Goal: Transaction & Acquisition: Subscribe to service/newsletter

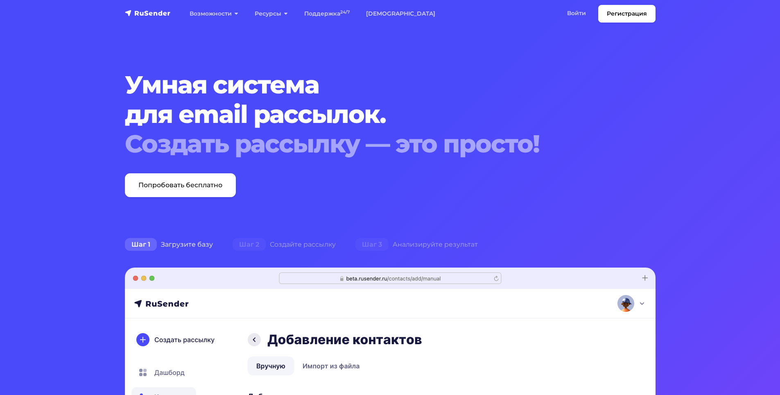
click at [580, 12] on link "Войти" at bounding box center [576, 13] width 35 height 17
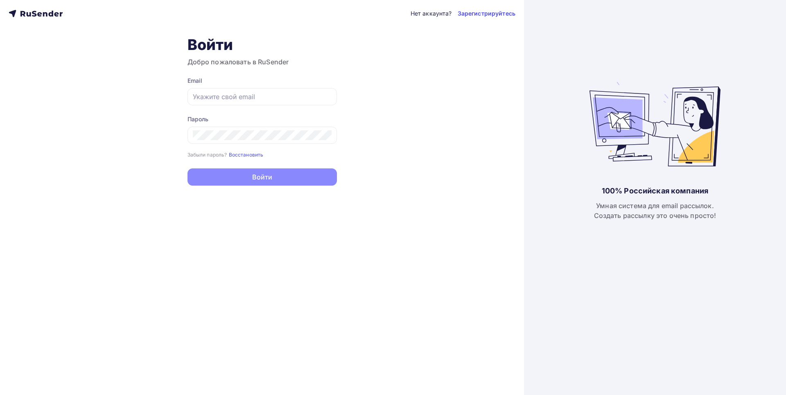
type input "[EMAIL_ADDRESS][DOMAIN_NAME]"
click at [290, 182] on button "Войти" at bounding box center [261, 176] width 149 height 17
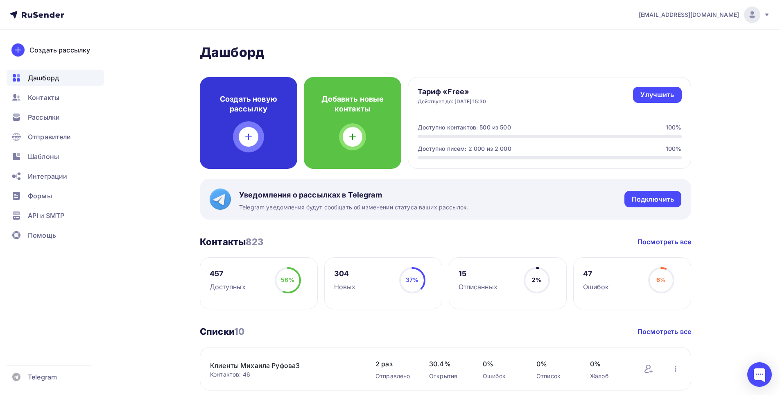
click at [251, 137] on icon at bounding box center [249, 137] width 6 height 0
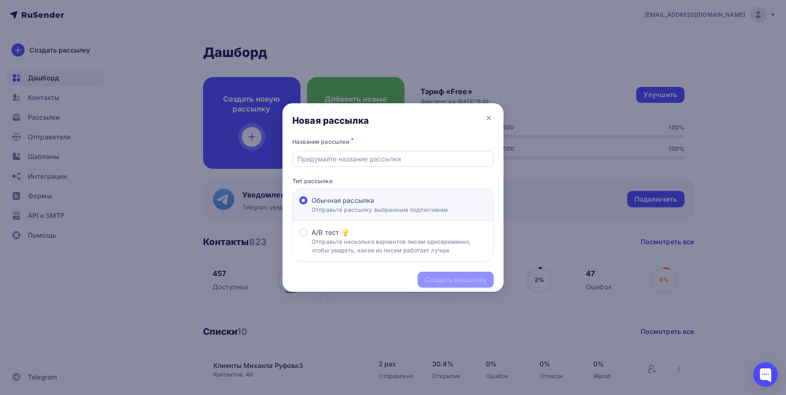
click at [333, 158] on input "text" at bounding box center [393, 159] width 192 height 10
type input "FARADAY Новинки сентября 2025"
click at [444, 281] on div "Создать рассылку" at bounding box center [455, 279] width 61 height 9
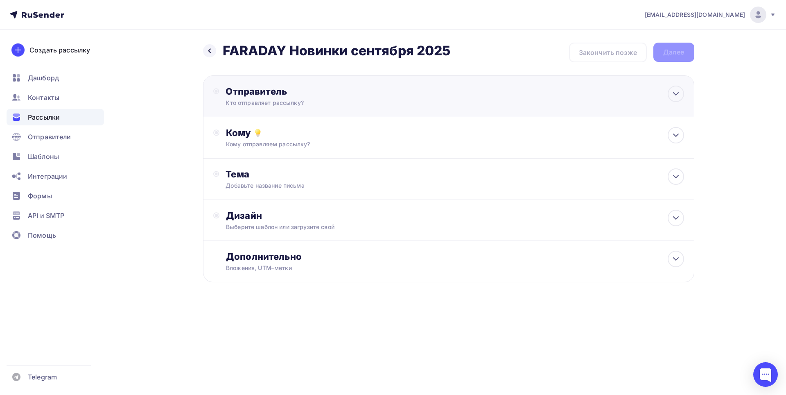
click at [402, 106] on div "Отправитель Кто отправляет рассылку? Email * [EMAIL_ADDRESS][DOMAIN_NAME] [EMAI…" at bounding box center [314, 96] width 177 height 21
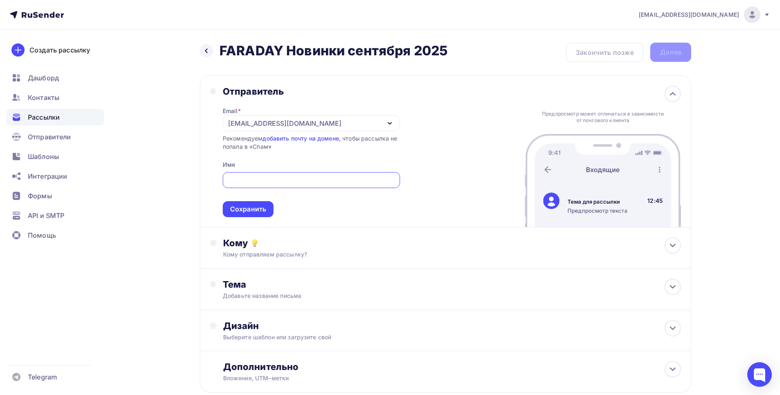
click at [391, 123] on icon "button" at bounding box center [390, 123] width 10 height 10
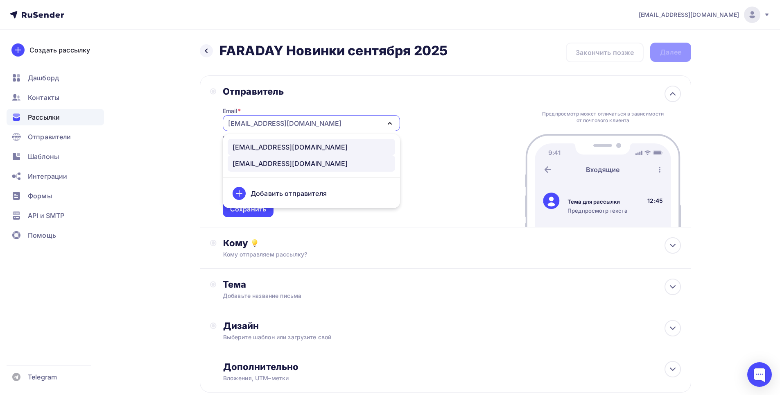
click at [277, 144] on div "[EMAIL_ADDRESS][DOMAIN_NAME]" at bounding box center [290, 147] width 115 height 10
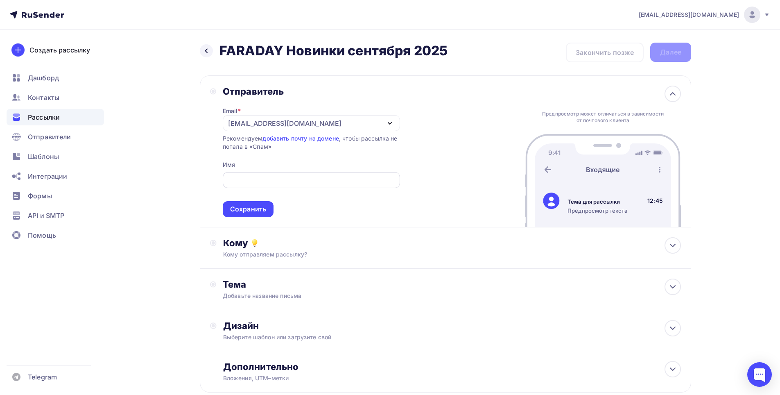
click at [274, 182] on input "text" at bounding box center [311, 180] width 168 height 10
type input "ТМ Fashun ТМ FARADAY"
click at [257, 210] on div "Сохранить" at bounding box center [248, 208] width 36 height 9
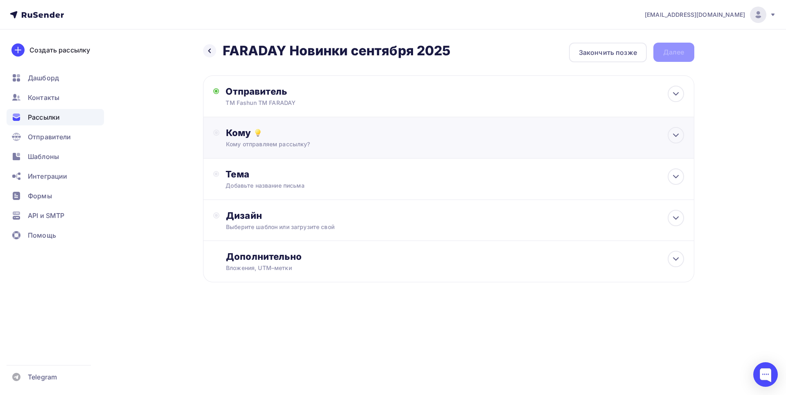
click at [383, 142] on div "Кому отправляем рассылку?" at bounding box center [432, 144] width 412 height 8
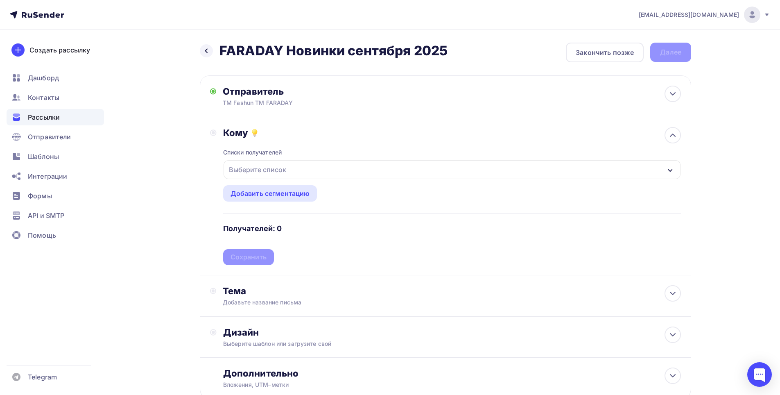
click at [353, 168] on div "Выберите список" at bounding box center [451, 169] width 457 height 19
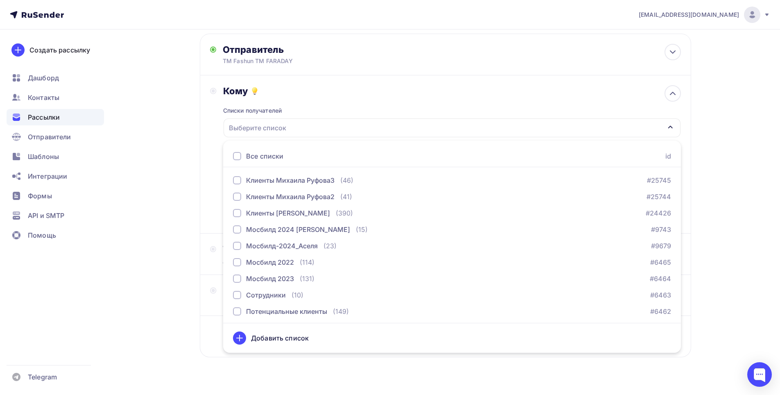
scroll to position [57, 0]
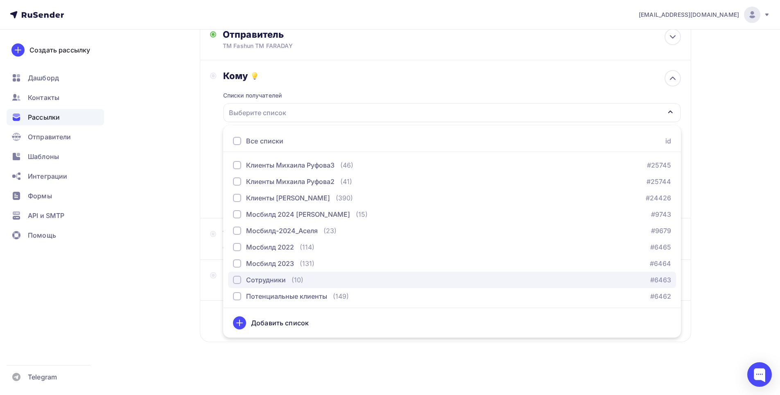
click at [287, 279] on div "Сотрудники (10)" at bounding box center [268, 280] width 70 height 10
click at [177, 202] on div "Назад FARADAY Новинки сентября 2025 FARADAY Новинки сентября 2025 Закончить поз…" at bounding box center [389, 184] width 671 height 422
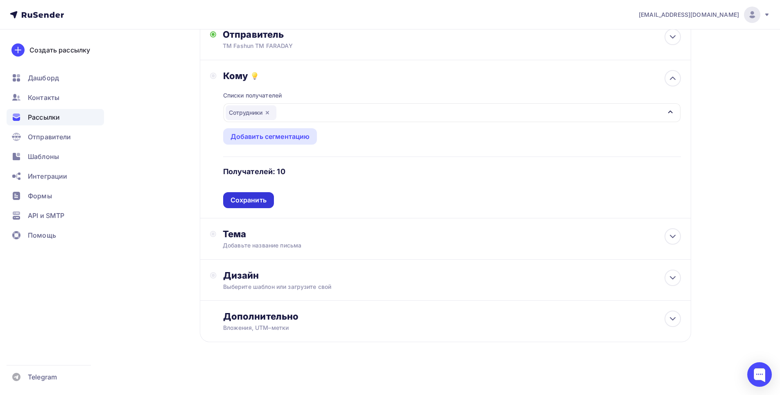
click at [260, 202] on div "Сохранить" at bounding box center [248, 199] width 36 height 9
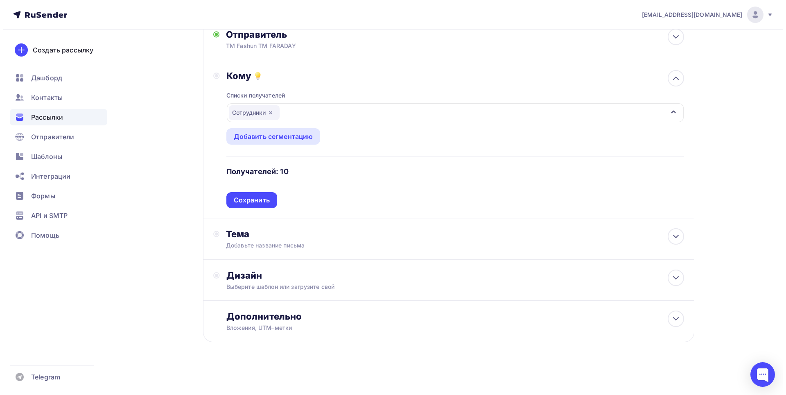
scroll to position [0, 0]
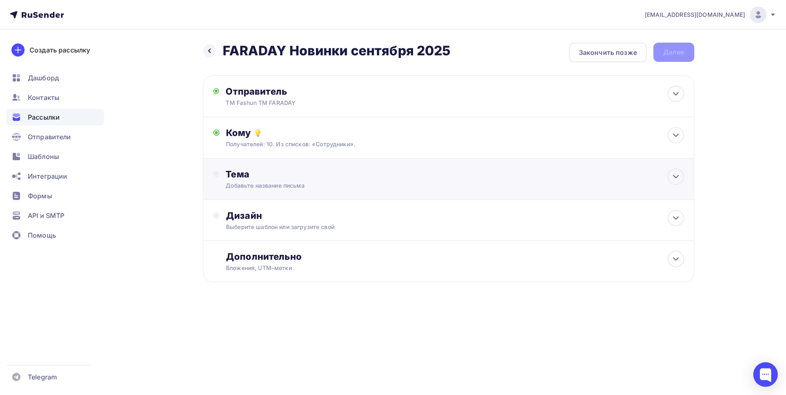
click at [342, 181] on div "Тема Добавьте название письма Тема * Рекомендуем использовать не более 150 симв…" at bounding box center [307, 178] width 162 height 21
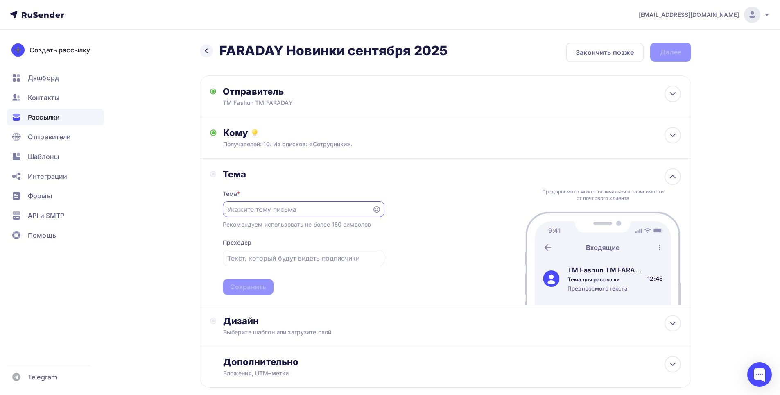
click at [305, 208] on input "text" at bounding box center [297, 209] width 140 height 10
drag, startPoint x: 221, startPoint y: 47, endPoint x: 456, endPoint y: 52, distance: 234.2
click at [456, 52] on div "Назад FARADAY Новинки сентября 2025 FARADAY Новинки сентября 2025 Закончить поз…" at bounding box center [445, 53] width 491 height 20
copy h2 "FARADAY Новинки сентября 2025"
click at [232, 210] on input "text" at bounding box center [297, 209] width 140 height 10
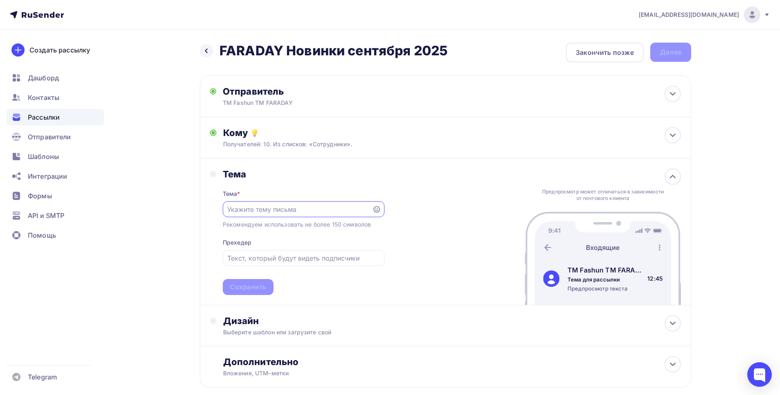
paste input "FARADAY Новинки сентября 2025"
type input "FARADAY Новинки сентября 2025"
click at [252, 288] on div "Сохранить" at bounding box center [248, 286] width 36 height 9
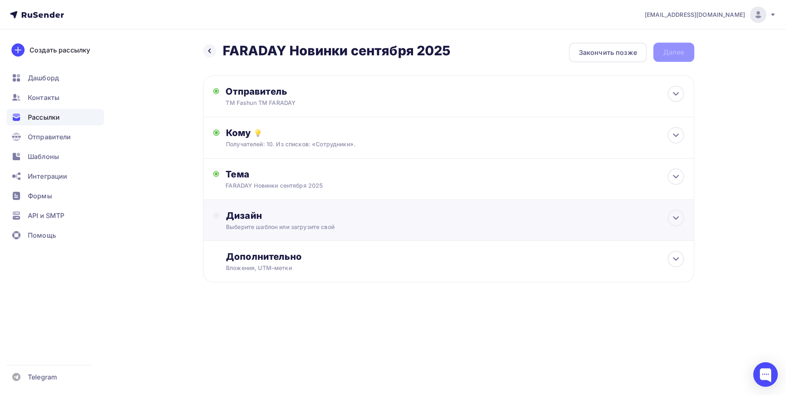
click at [377, 227] on div "Выберите шаблон или загрузите свой" at bounding box center [432, 227] width 412 height 8
click at [277, 250] on div "Выбрать шаблон" at bounding box center [261, 248] width 57 height 9
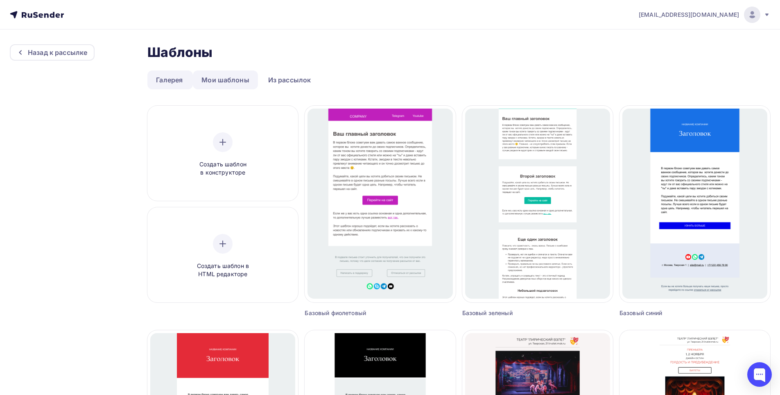
click at [248, 81] on link "Мои шаблоны" at bounding box center [225, 79] width 65 height 19
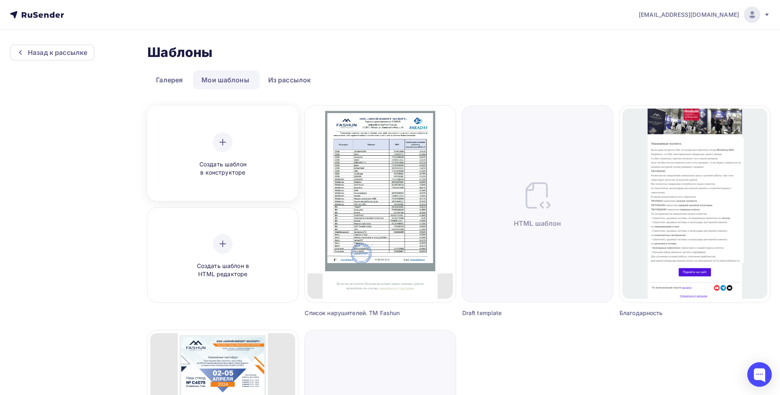
click at [224, 155] on div "Создать шаблон в конструкторе" at bounding box center [223, 154] width 78 height 45
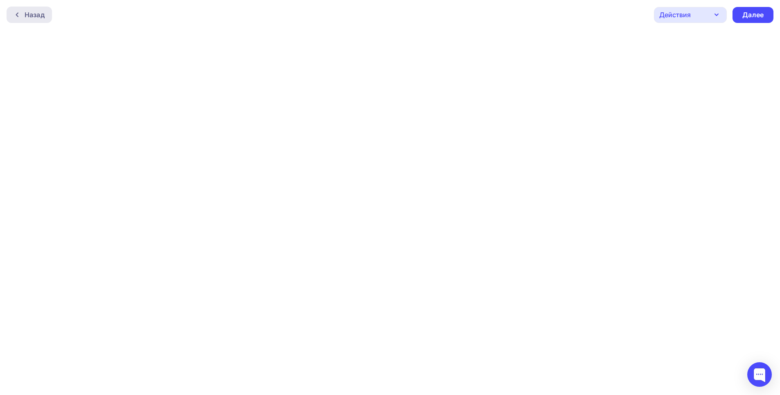
click at [42, 16] on div "Назад" at bounding box center [35, 15] width 20 height 10
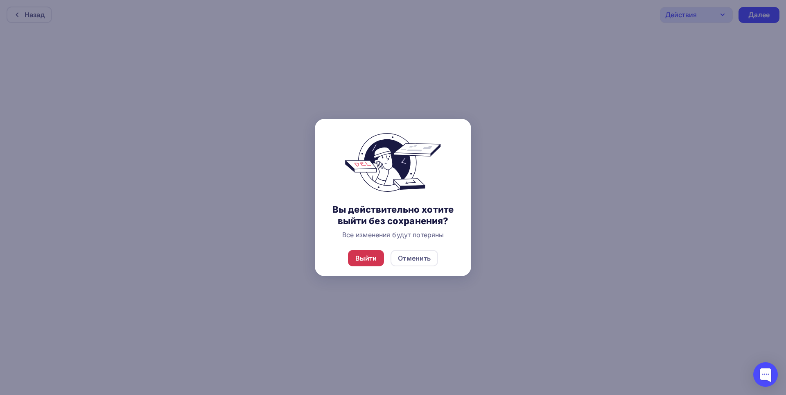
click at [373, 260] on div "Выйти" at bounding box center [366, 258] width 22 height 10
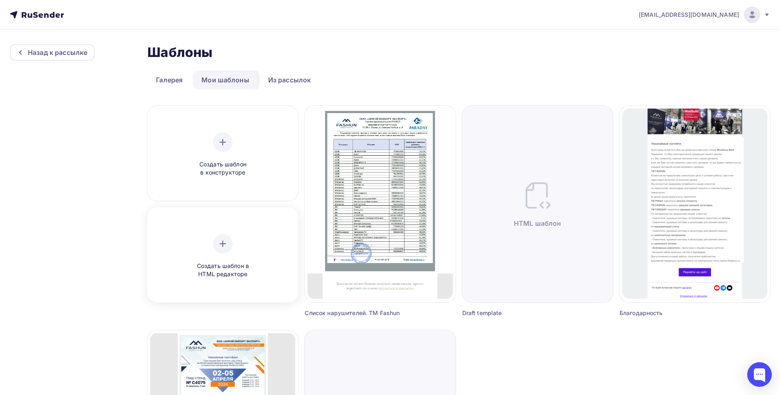
click at [229, 242] on div at bounding box center [223, 244] width 20 height 20
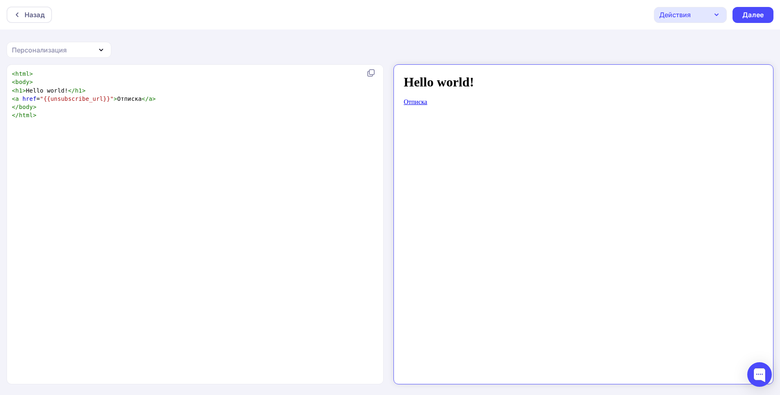
scroll to position [3, 0]
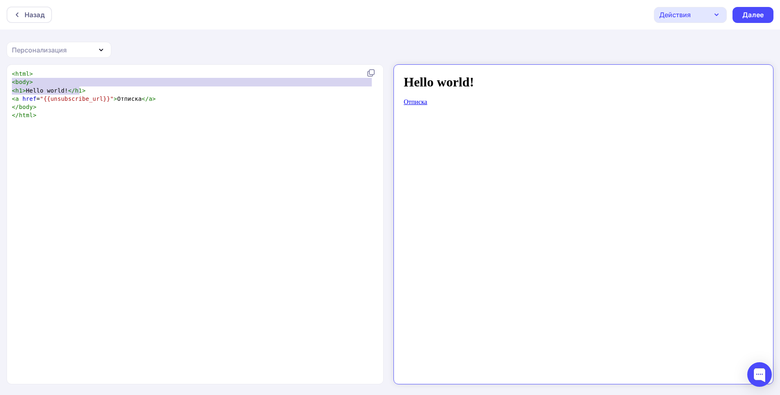
type textarea "<h1>Hello world!</h1>"
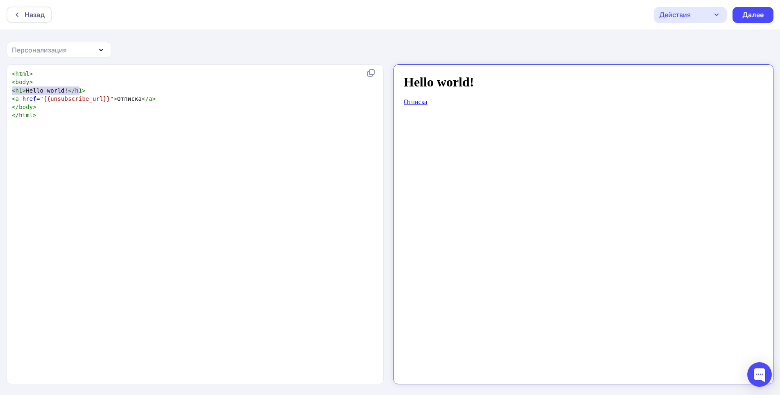
drag, startPoint x: 90, startPoint y: 89, endPoint x: 2, endPoint y: 92, distance: 88.1
click at [2, 92] on div "<h1>Hello world!</h1> x < html > < body > < h1 > Hello world! </ h1 > < a href …" at bounding box center [390, 229] width 780 height 331
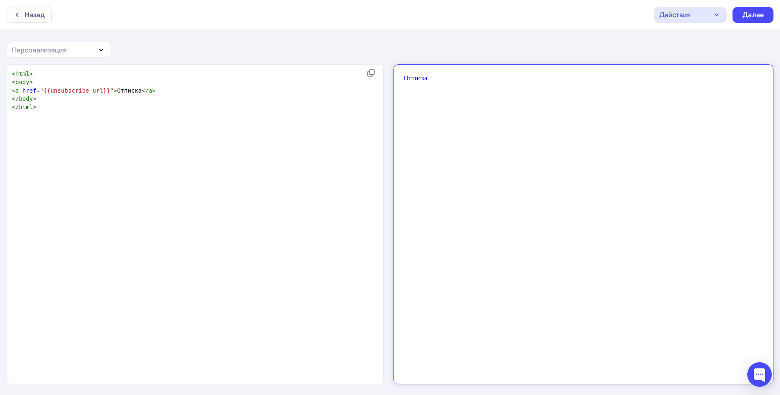
type textarea "</html>"
drag, startPoint x: 42, startPoint y: 103, endPoint x: 41, endPoint y: 108, distance: 5.5
click at [41, 105] on pre "</ html >" at bounding box center [196, 107] width 372 height 8
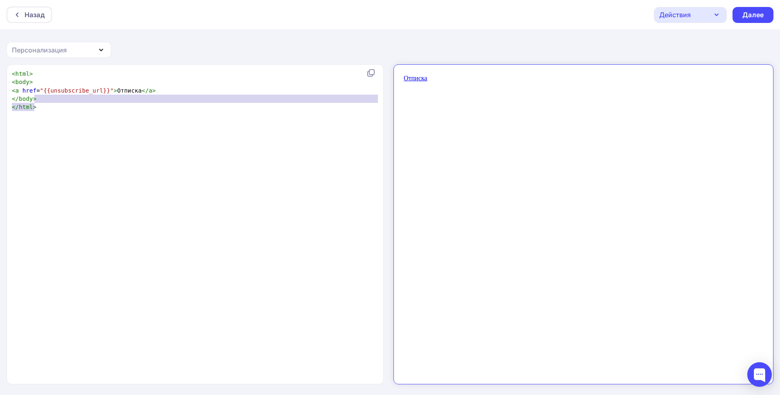
click at [41, 108] on pre "</ html >" at bounding box center [196, 107] width 372 height 8
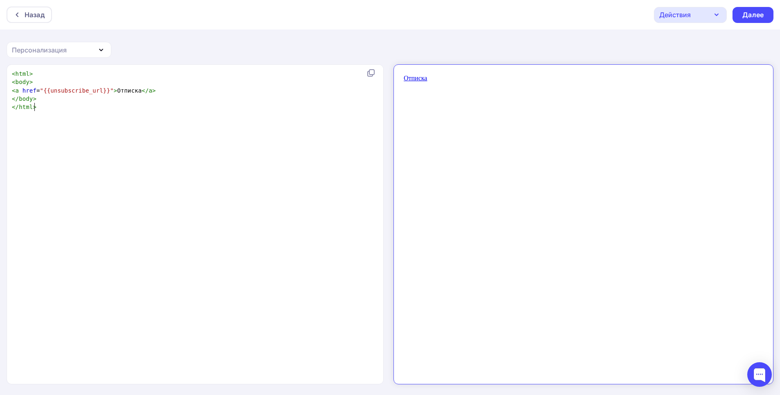
type textarea "​"
paste textarea
type textarea "FARADAY Новинки сентября 2025"
drag, startPoint x: 131, startPoint y: 108, endPoint x: 36, endPoint y: 106, distance: 95.0
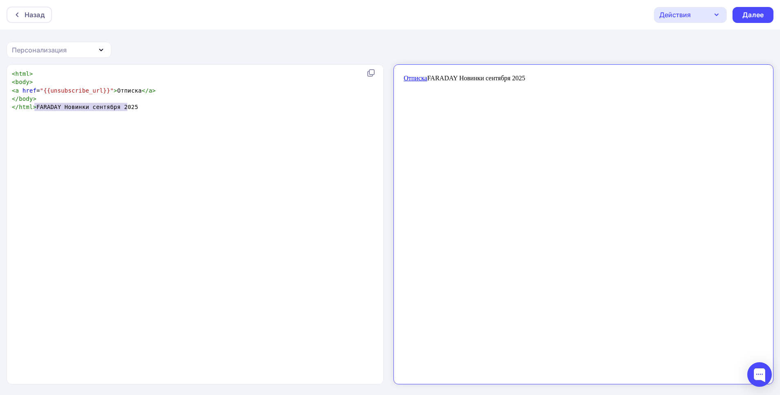
click at [36, 106] on pre "</ html > FARADAY Новинки сентября 2025" at bounding box center [196, 107] width 372 height 8
type textarea "​"
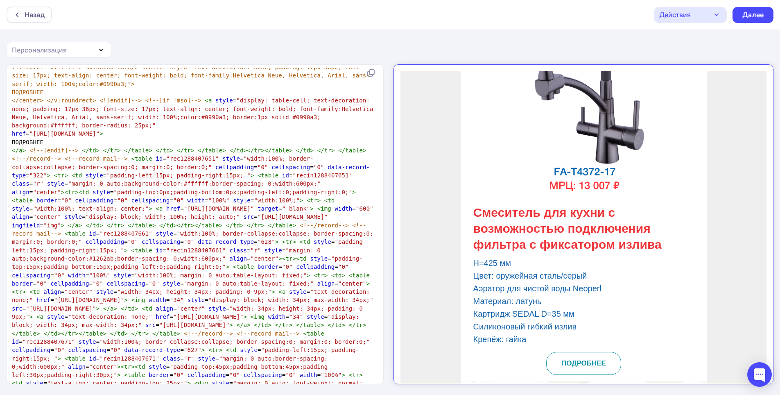
scroll to position [1804, 0]
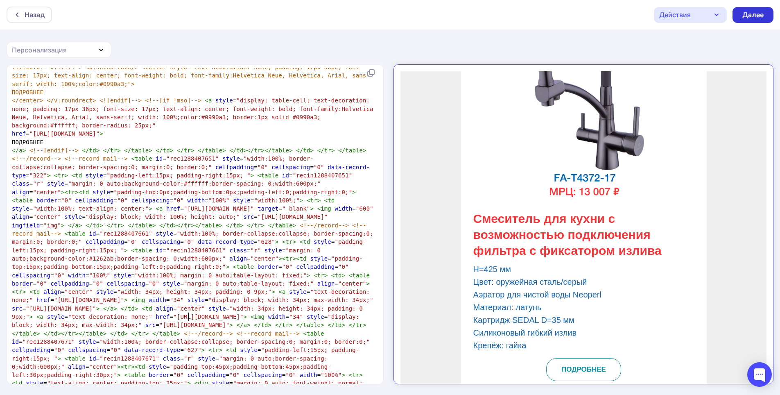
click at [741, 16] on div "Далее" at bounding box center [752, 15] width 41 height 16
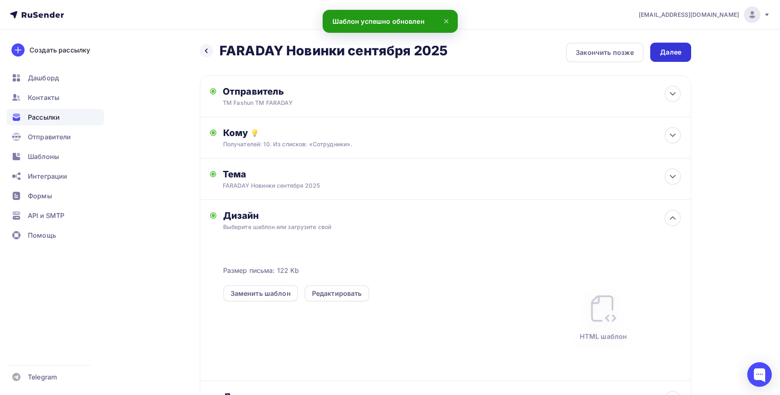
click at [671, 49] on div "Далее" at bounding box center [670, 51] width 21 height 9
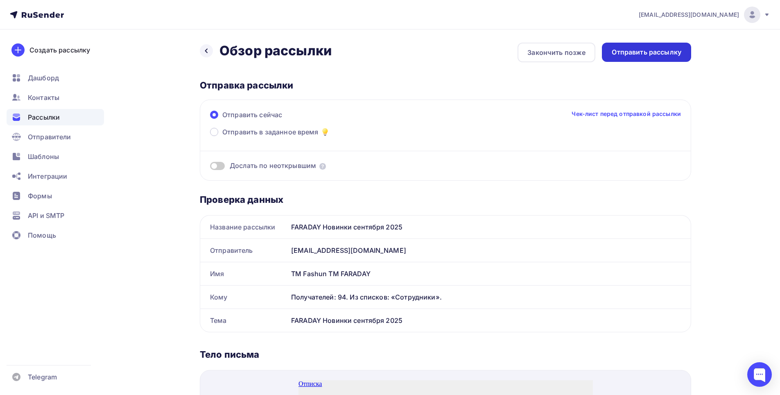
click at [646, 54] on div "Отправить рассылку" at bounding box center [647, 51] width 70 height 9
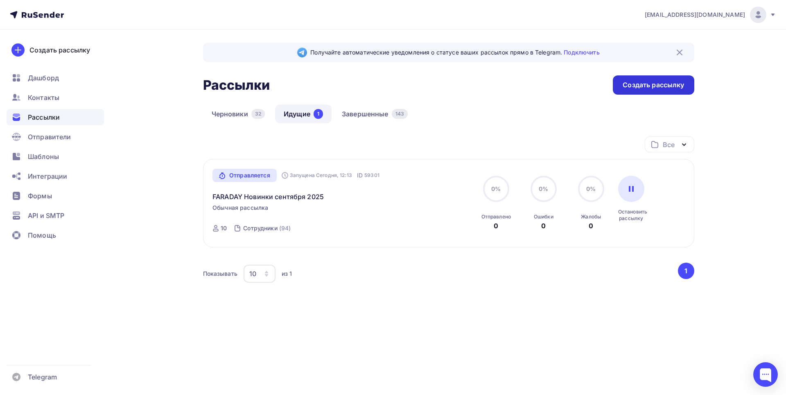
click at [637, 81] on div "Создать рассылку" at bounding box center [653, 84] width 61 height 9
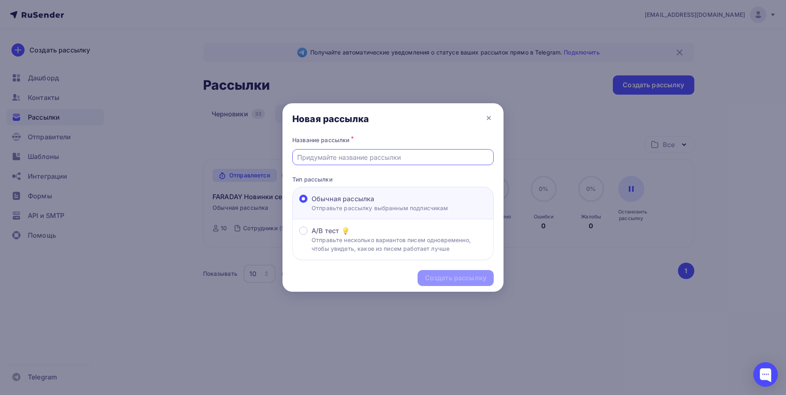
click at [320, 152] on input "text" at bounding box center [393, 157] width 192 height 10
type input "y"
type input "н"
type input "Новинки сентября 2025 ТМ Fashun"
click at [447, 279] on div "Создать рассылку" at bounding box center [455, 277] width 61 height 9
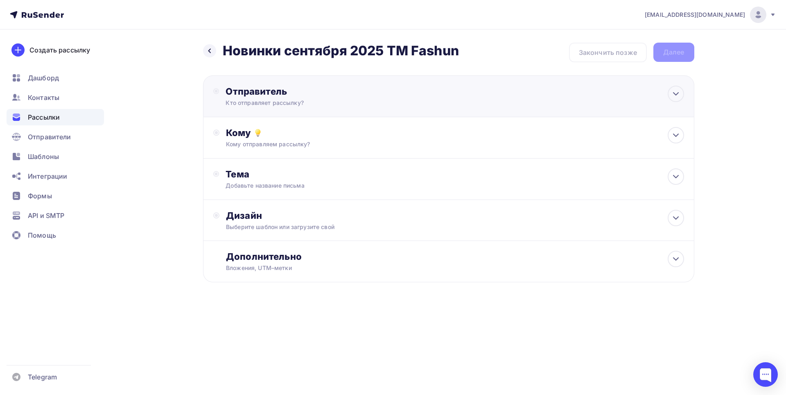
click at [397, 109] on div "Отправитель Кто отправляет рассылку? Email * [EMAIL_ADDRESS][DOMAIN_NAME] [EMAI…" at bounding box center [448, 96] width 491 height 42
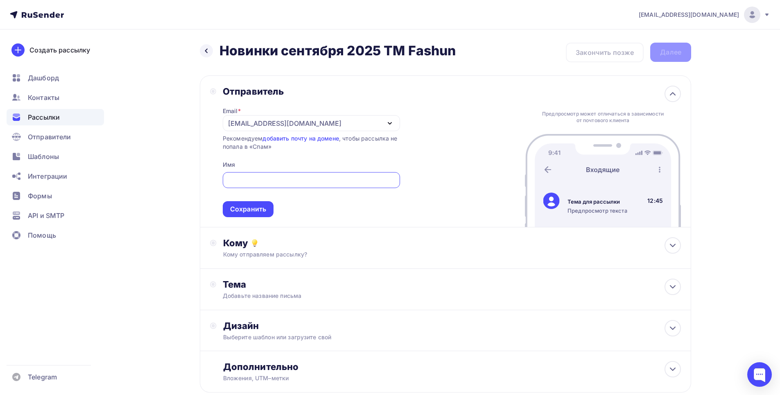
click at [390, 123] on icon "button" at bounding box center [390, 123] width 10 height 10
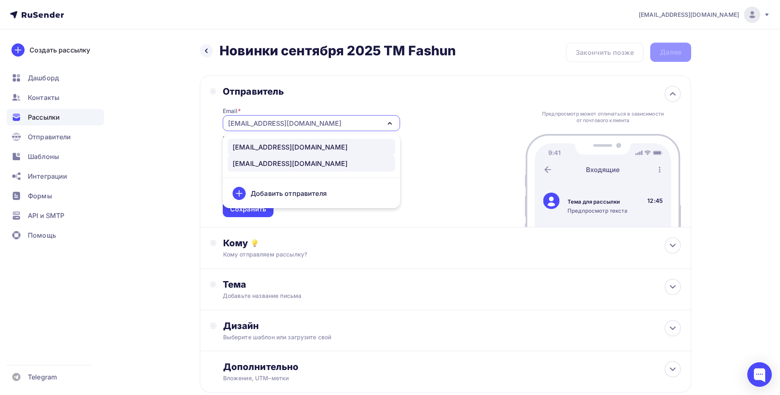
click at [280, 144] on div "[EMAIL_ADDRESS][DOMAIN_NAME]" at bounding box center [290, 147] width 115 height 10
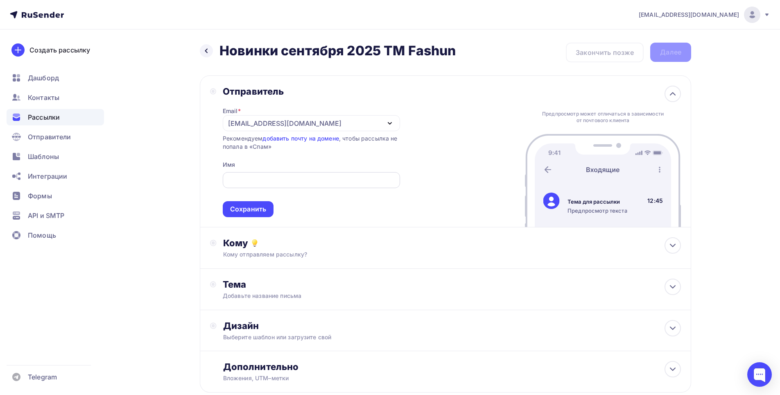
click at [284, 179] on input "text" at bounding box center [311, 180] width 168 height 10
type input "N"
type input "ТМ Fashun"
click at [262, 212] on div "Сохранить" at bounding box center [248, 208] width 36 height 9
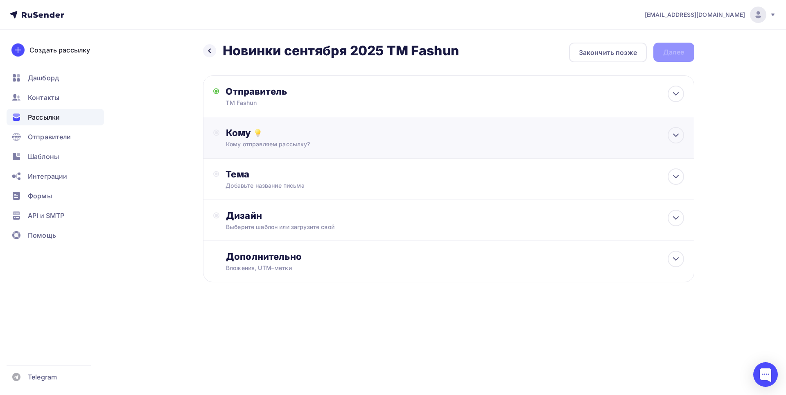
click at [302, 143] on div "Кому отправляем рассылку?" at bounding box center [432, 144] width 412 height 8
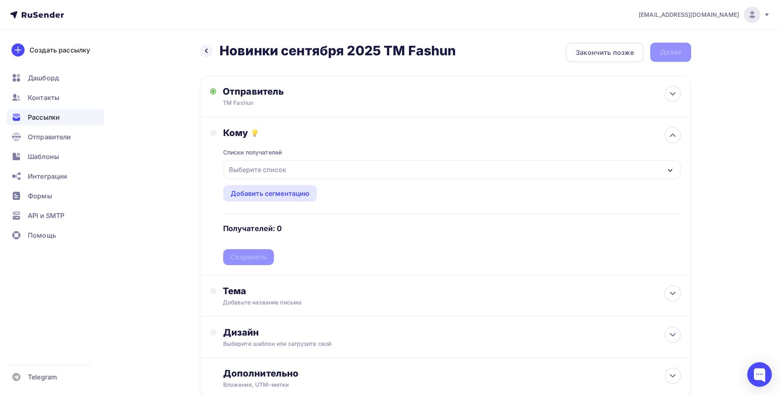
click at [303, 172] on div "Выберите список" at bounding box center [451, 169] width 457 height 19
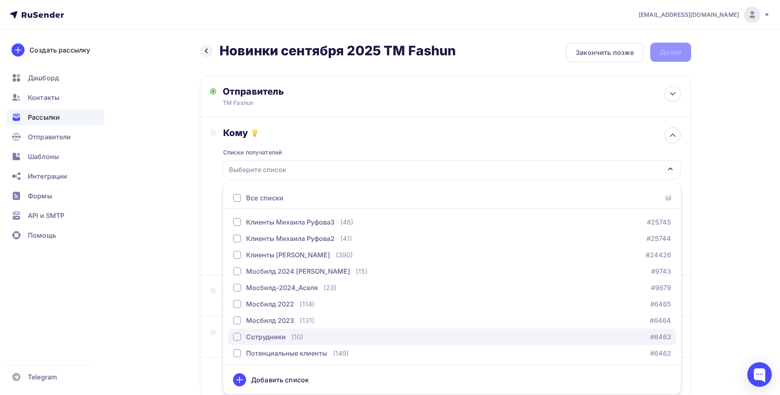
click at [278, 336] on div "Сотрудники" at bounding box center [266, 337] width 40 height 10
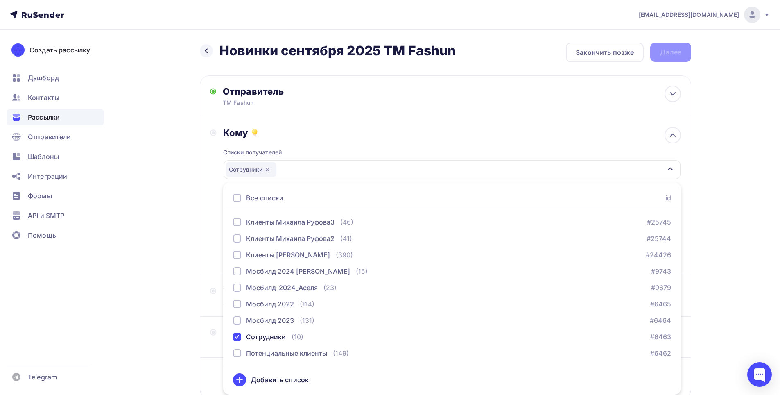
click at [174, 272] on div "Назад Новинки сентября 2025 ТМ Fashun Новинки сентября 2025 ТМ Fashun Закончить…" at bounding box center [389, 240] width 671 height 422
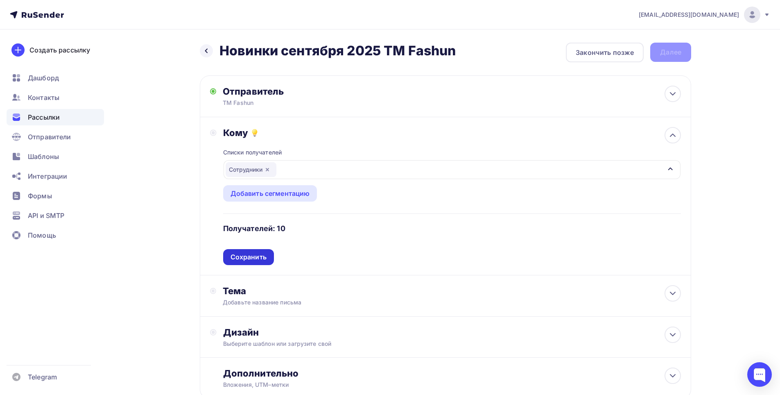
click at [259, 257] on div "Сохранить" at bounding box center [248, 256] width 36 height 9
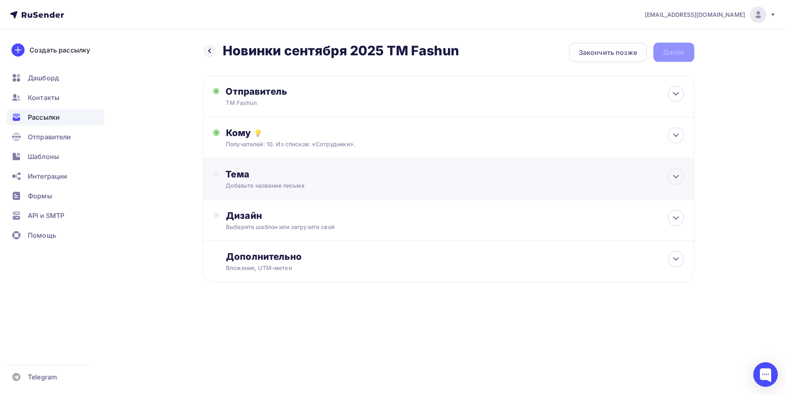
click at [322, 186] on div "Добавьте название письма" at bounding box center [299, 185] width 146 height 8
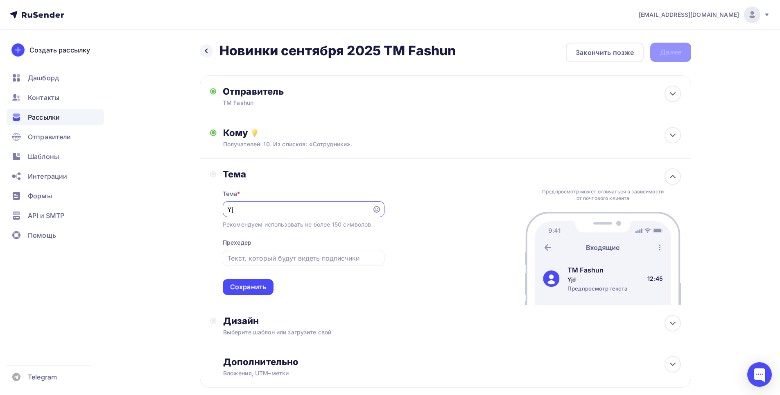
type input "Y"
type input "Новинки сентября 2025 ТМ Fashun"
click at [252, 285] on div "Сохранить" at bounding box center [248, 286] width 36 height 9
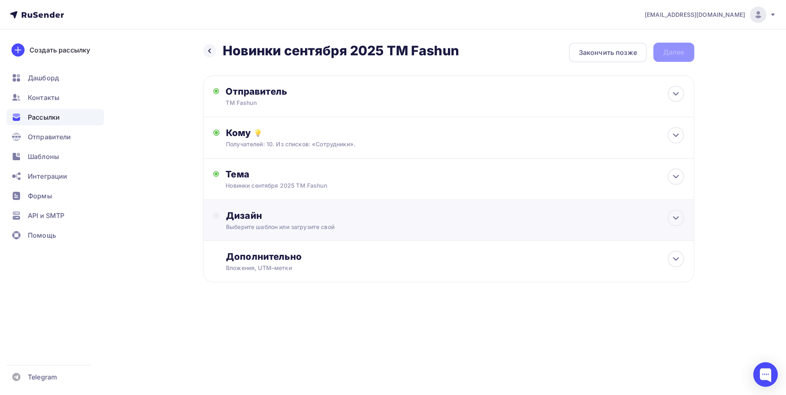
click at [382, 226] on div "Выберите шаблон или загрузите свой" at bounding box center [432, 227] width 412 height 8
click at [282, 252] on div "Выбрать шаблон" at bounding box center [261, 248] width 57 height 9
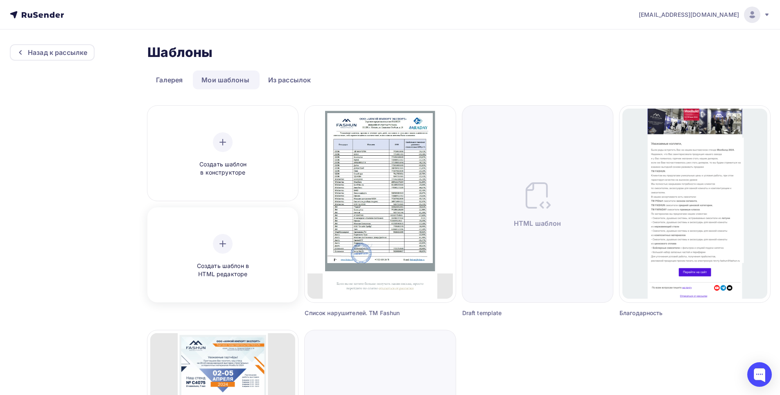
click at [231, 258] on div "Создать шаблон в HTML редакторе" at bounding box center [223, 256] width 78 height 45
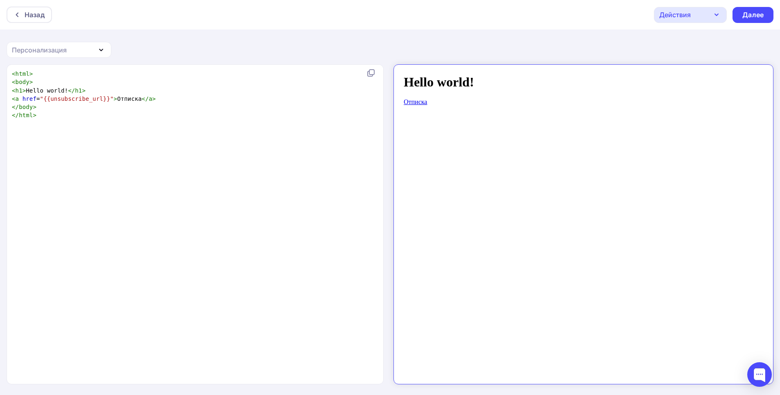
scroll to position [3, 0]
type textarea "<h1>Hello world!</h1>"
drag, startPoint x: 90, startPoint y: 91, endPoint x: 3, endPoint y: 89, distance: 86.8
click at [3, 89] on div "<h1>Hello world!</h1> x < html > < body > < h1 > Hello world! </ h1 > < a href …" at bounding box center [390, 229] width 780 height 331
click at [36, 111] on pre "</ html >" at bounding box center [196, 107] width 372 height 8
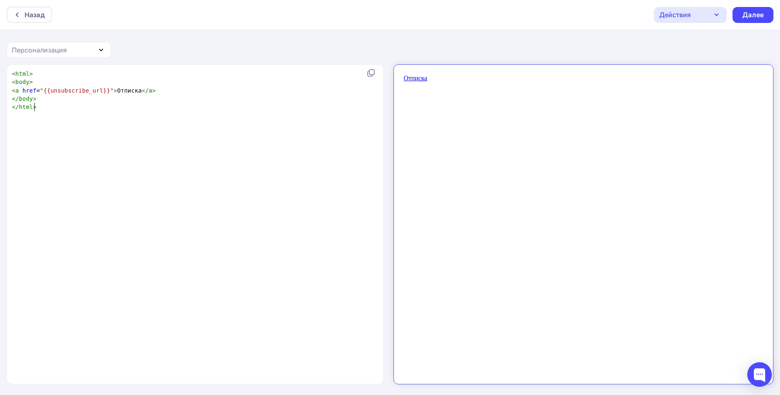
type textarea "​"
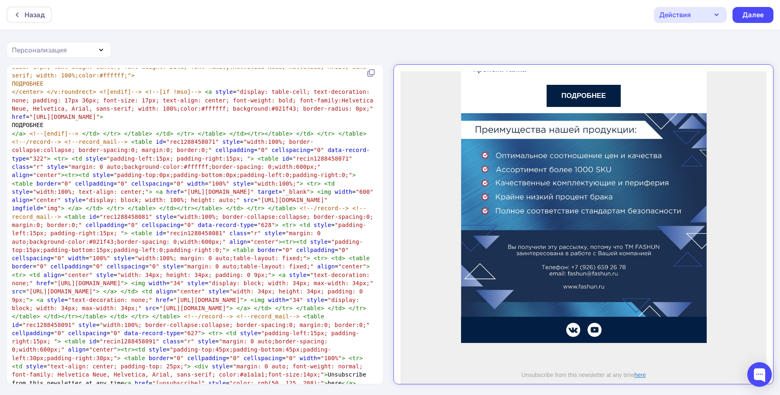
scroll to position [3083, 0]
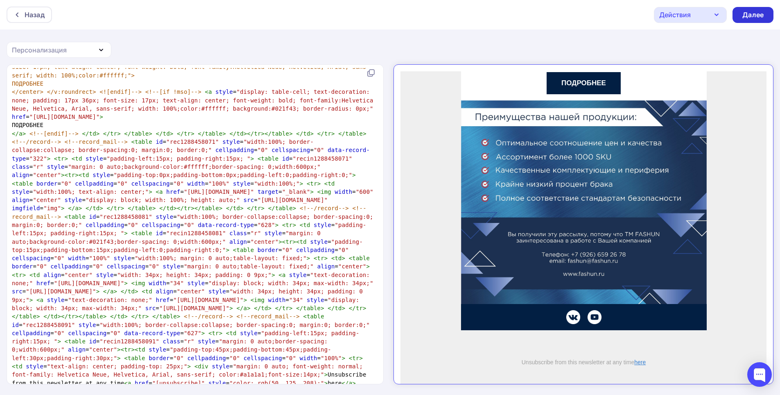
click at [753, 15] on div "Далее" at bounding box center [752, 14] width 21 height 9
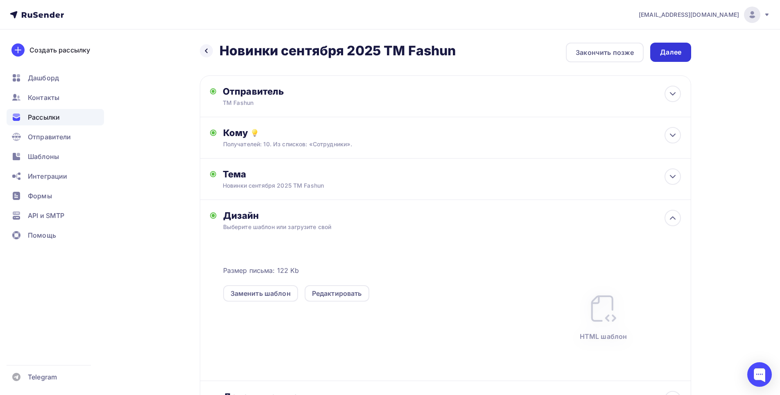
click at [666, 57] on div "Далее" at bounding box center [670, 52] width 41 height 19
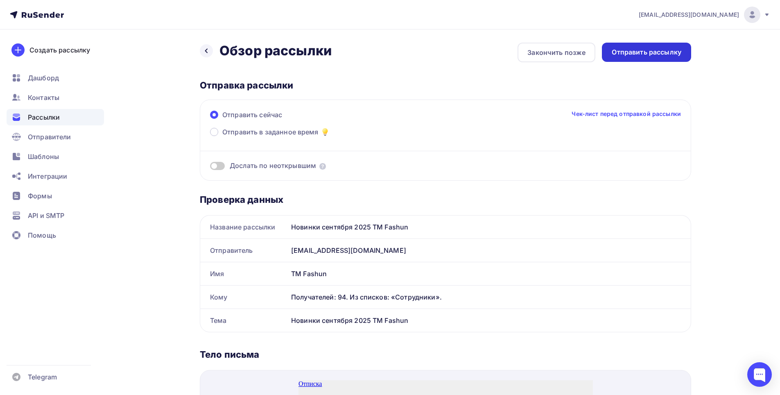
click at [658, 54] on div "Отправить рассылку" at bounding box center [647, 51] width 70 height 9
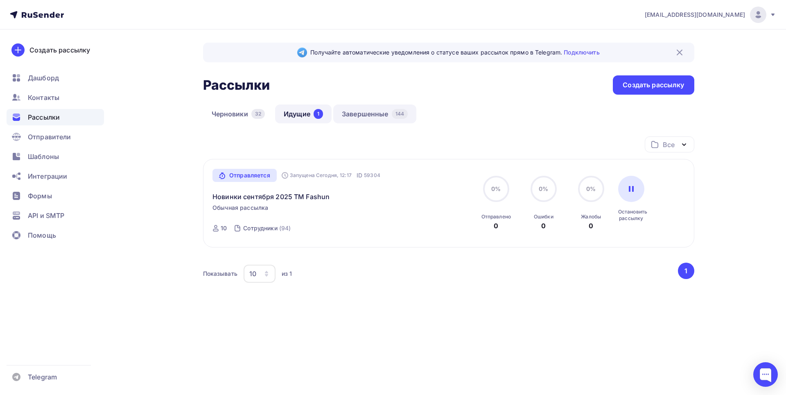
click at [373, 114] on link "Завершенные 144" at bounding box center [374, 113] width 83 height 19
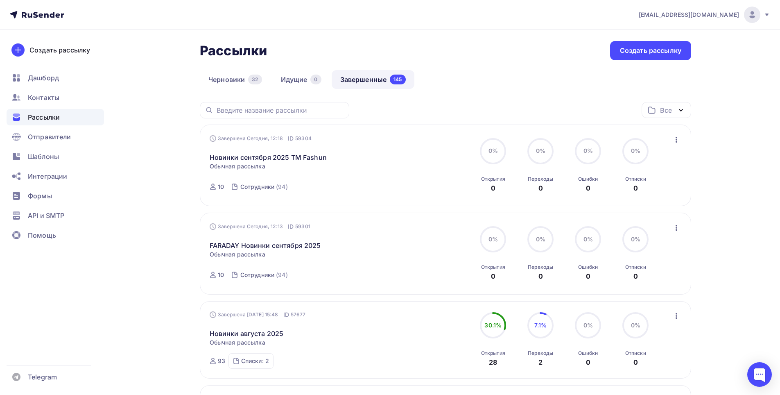
scroll to position [123, 0]
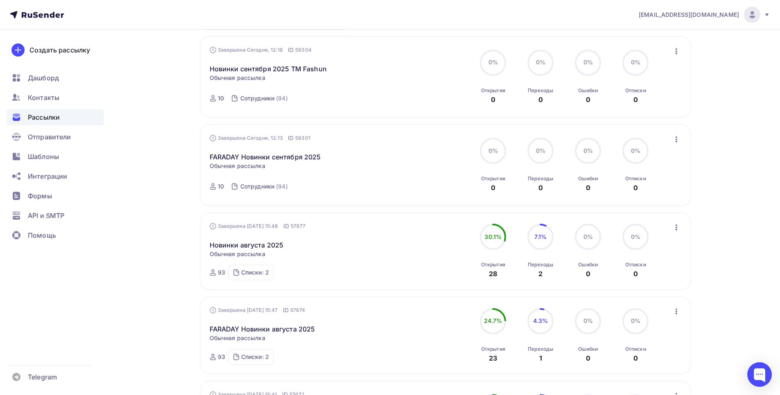
click at [677, 138] on icon "button" at bounding box center [676, 139] width 10 height 10
click at [649, 194] on div "Копировать в новую" at bounding box center [639, 193] width 84 height 10
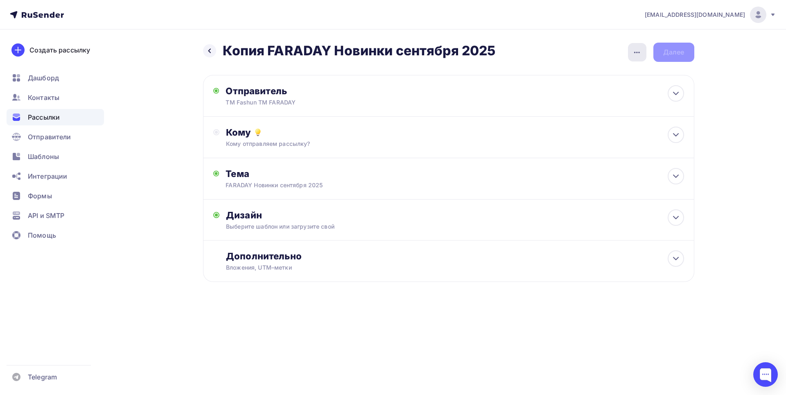
click at [639, 49] on icon "button" at bounding box center [637, 52] width 10 height 10
click at [596, 96] on div "Переименовать рассылку" at bounding box center [594, 94] width 102 height 10
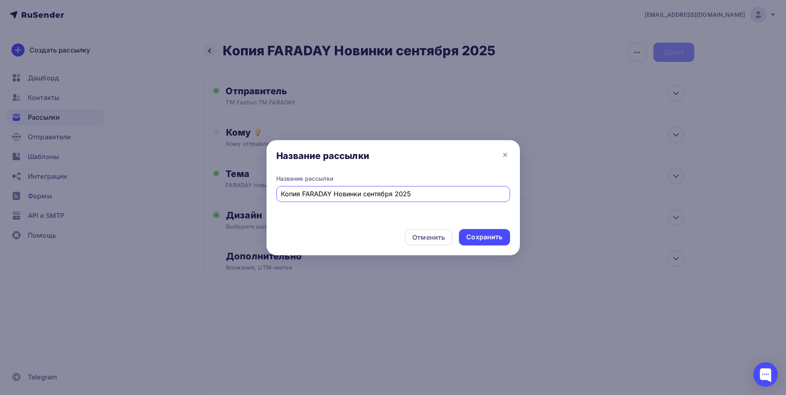
drag, startPoint x: 302, startPoint y: 196, endPoint x: 230, endPoint y: 186, distance: 72.4
click at [230, 186] on div "Название рассылки Название рассылки Копия FARADAY Новинки сентября 2025 Отменит…" at bounding box center [393, 197] width 786 height 395
type input "FARADAY Новинки сентября 2025"
click at [471, 241] on div "Сохранить" at bounding box center [484, 236] width 36 height 9
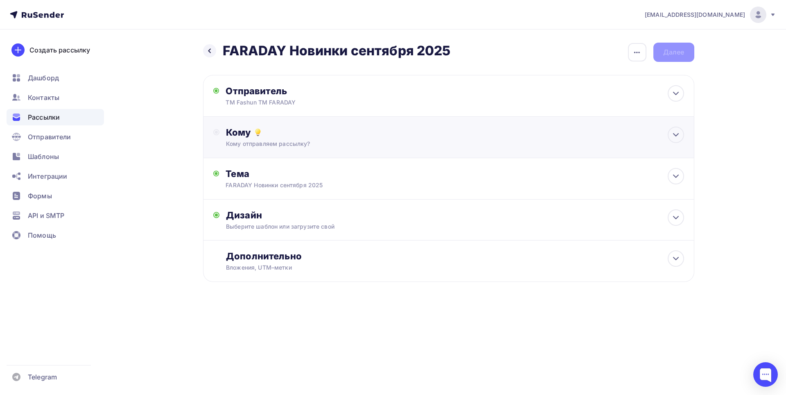
click at [468, 142] on div "Кому отправляем рассылку?" at bounding box center [432, 144] width 412 height 8
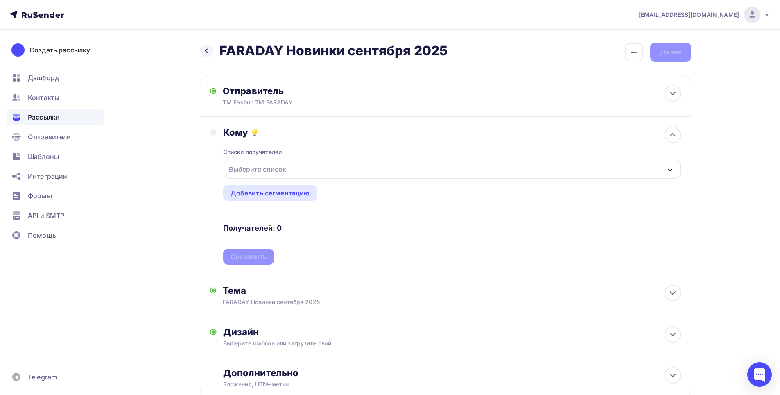
click at [371, 168] on div "Выберите список" at bounding box center [451, 169] width 457 height 19
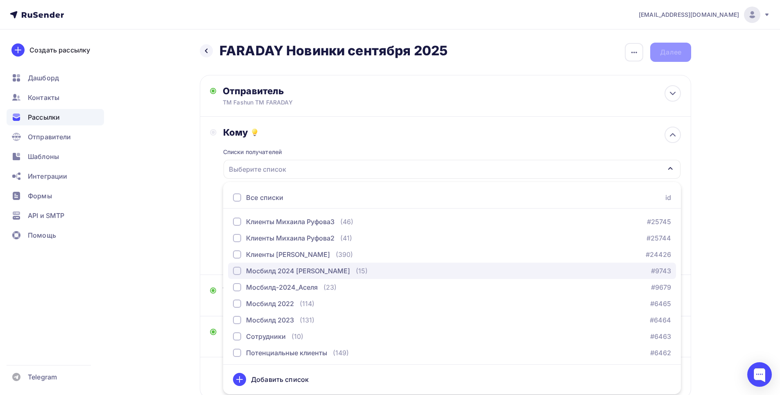
scroll to position [18, 0]
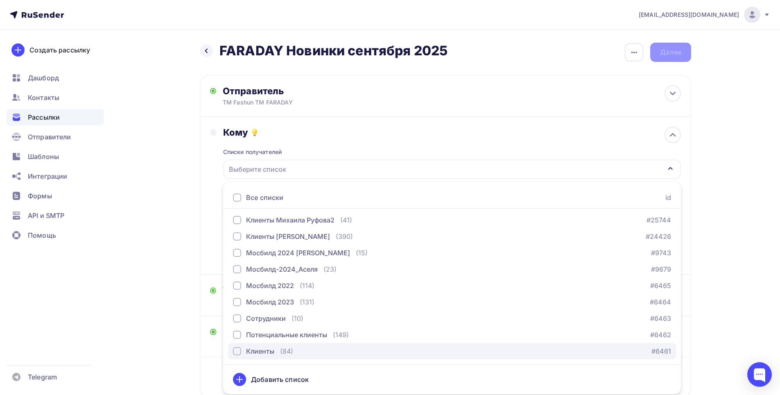
click at [247, 349] on div "Клиенты" at bounding box center [260, 351] width 28 height 10
click at [707, 173] on div "Назад FARADAY Новинки сентября 2025 FARADAY Новинки сентября 2025 Закончить поз…" at bounding box center [389, 240] width 671 height 422
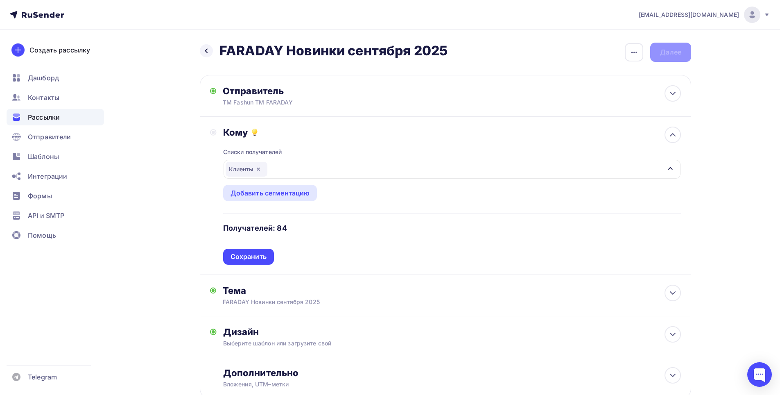
click at [316, 166] on div "Клиенты" at bounding box center [451, 169] width 457 height 19
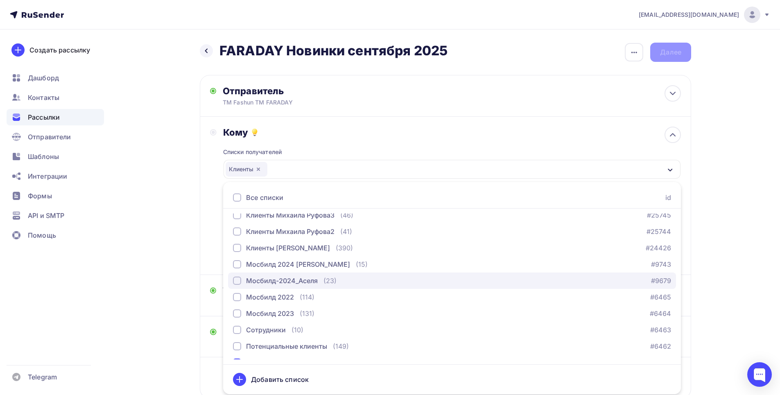
scroll to position [0, 0]
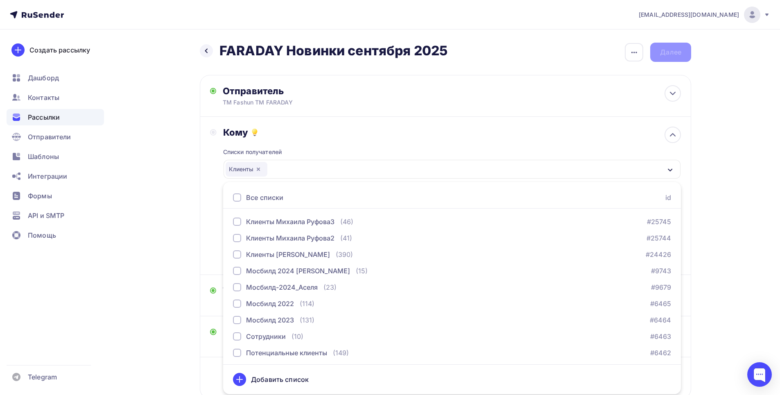
click at [704, 158] on div "Назад FARADAY Новинки сентября 2025 FARADAY Новинки сентября 2025 Закончить поз…" at bounding box center [389, 240] width 671 height 422
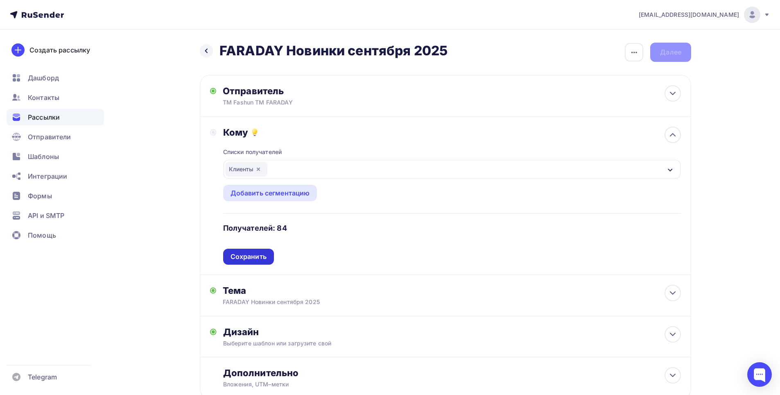
click at [256, 261] on div "Сохранить" at bounding box center [248, 256] width 36 height 9
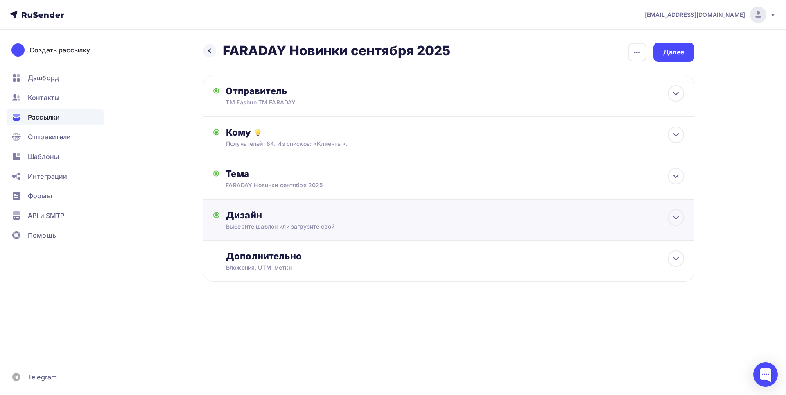
click at [315, 223] on div "Выберите шаблон или загрузите свой" at bounding box center [432, 226] width 412 height 8
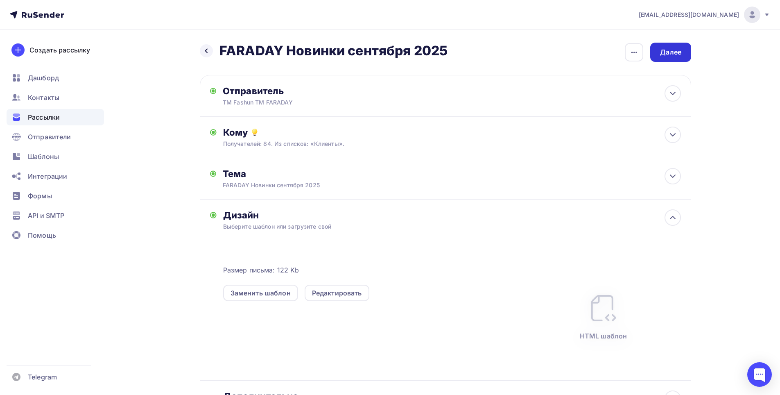
click at [664, 56] on div "Далее" at bounding box center [670, 51] width 21 height 9
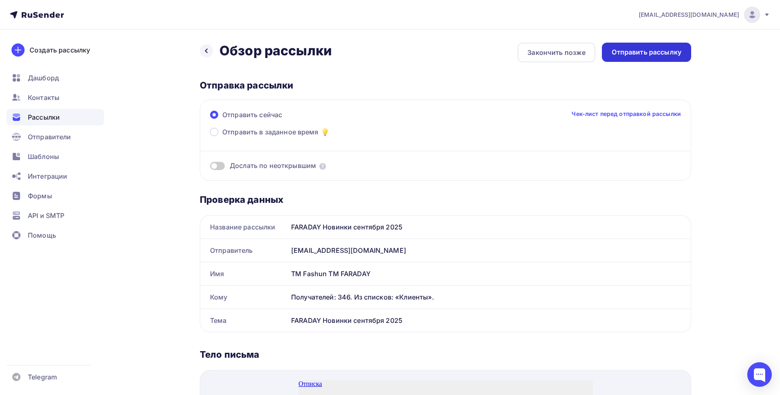
click at [637, 58] on div "Отправить рассылку" at bounding box center [646, 52] width 89 height 19
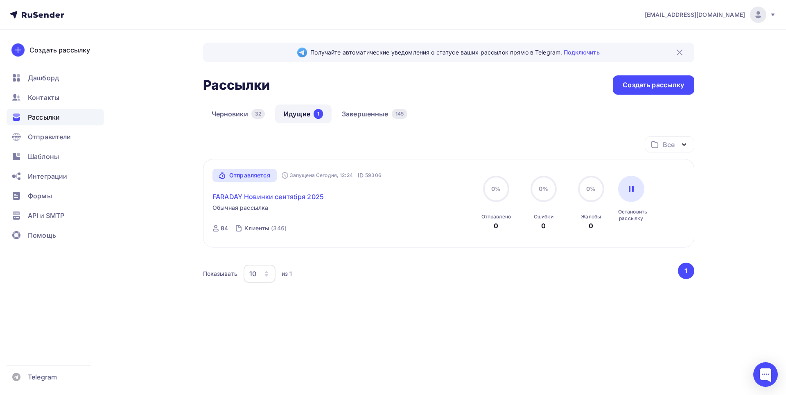
click at [287, 197] on link "FARADAY Новинки сентября 2025" at bounding box center [267, 197] width 111 height 10
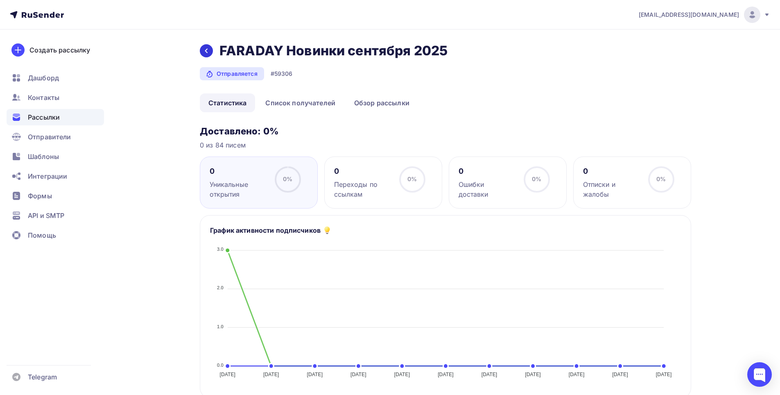
click at [203, 51] on icon at bounding box center [206, 50] width 7 height 7
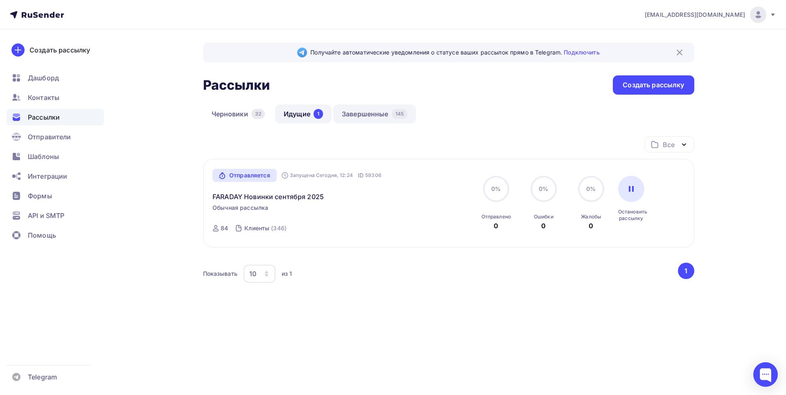
click at [371, 115] on link "Завершенные 145" at bounding box center [374, 113] width 83 height 19
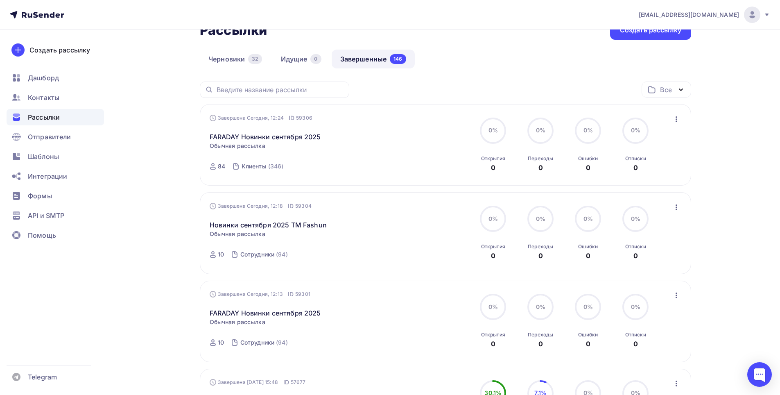
scroll to position [82, 0]
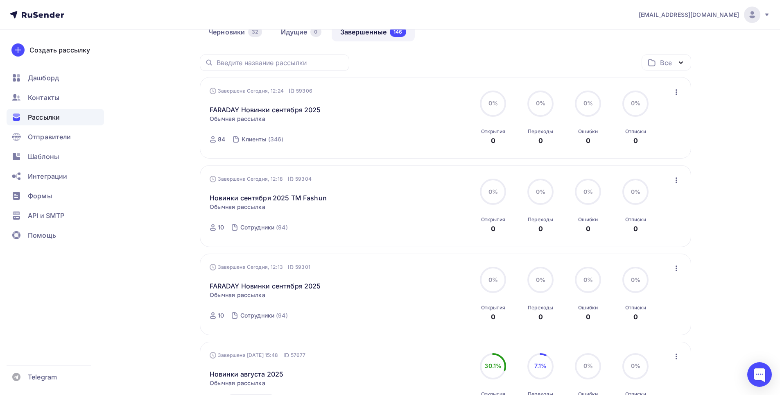
click at [676, 179] on icon "button" at bounding box center [676, 180] width 10 height 10
click at [630, 236] on div "Копировать в новую" at bounding box center [639, 234] width 84 height 10
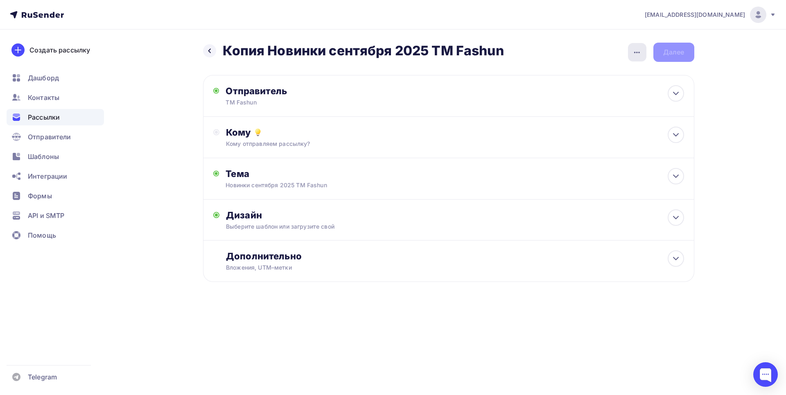
click at [634, 51] on icon "button" at bounding box center [637, 52] width 10 height 10
click at [565, 93] on div "Переименовать рассылку" at bounding box center [594, 94] width 102 height 10
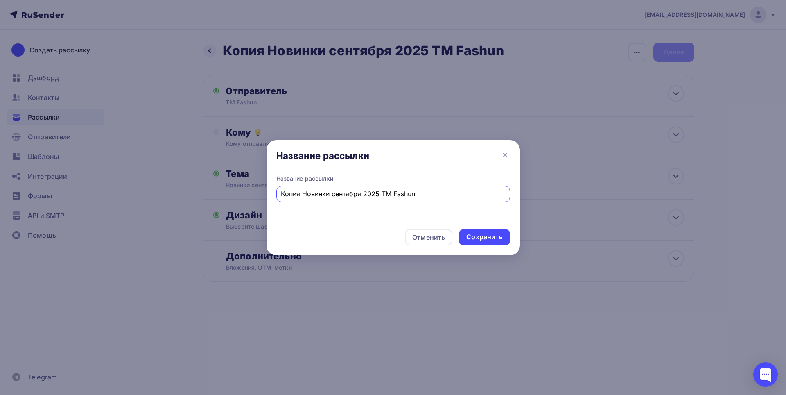
drag, startPoint x: 302, startPoint y: 192, endPoint x: 229, endPoint y: 181, distance: 74.0
click at [229, 194] on div "Название рассылки Название рассылки Копия Новинки сентября 2025 ТМ Fashun Отмен…" at bounding box center [393, 197] width 786 height 395
type input "Новинки сентября 2025 ТМ Fashun"
click at [482, 236] on div "Сохранить" at bounding box center [484, 236] width 36 height 9
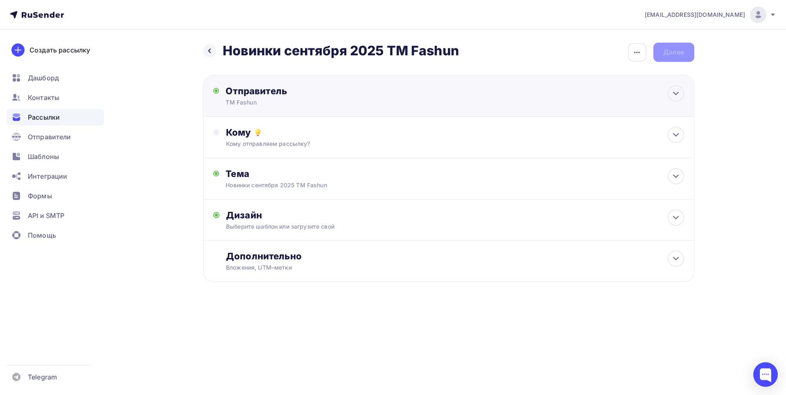
click at [471, 103] on div "Отправитель ТМ Fashun Email * [EMAIL_ADDRESS][DOMAIN_NAME] [EMAIL_ADDRESS][DOMA…" at bounding box center [448, 96] width 491 height 42
type input "ТМ Fashun"
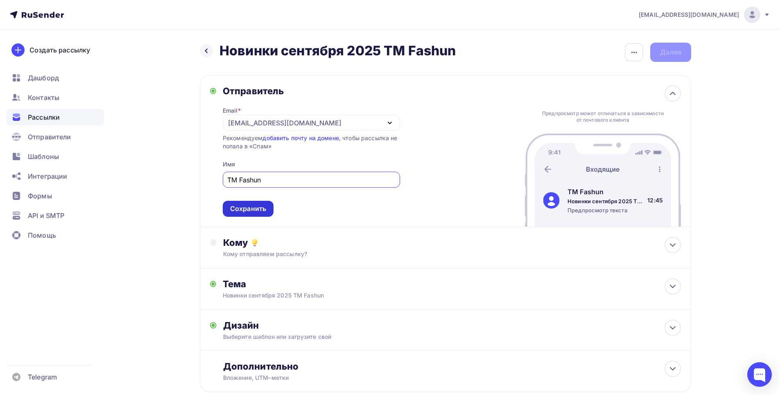
click at [255, 210] on div "Сохранить" at bounding box center [248, 208] width 36 height 9
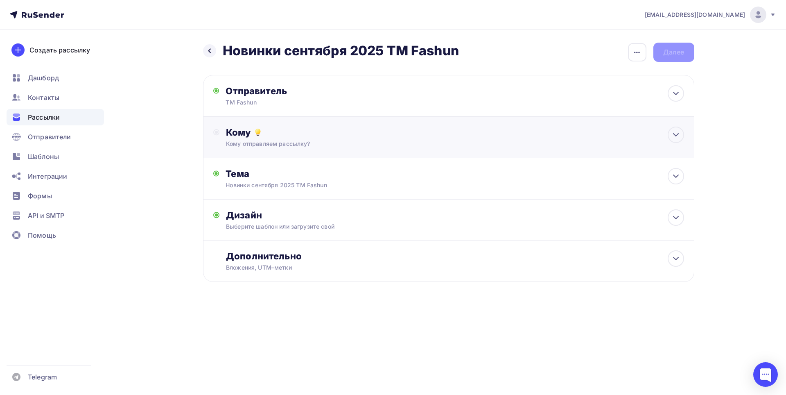
click at [348, 144] on div "Кому отправляем рассылку?" at bounding box center [432, 144] width 412 height 8
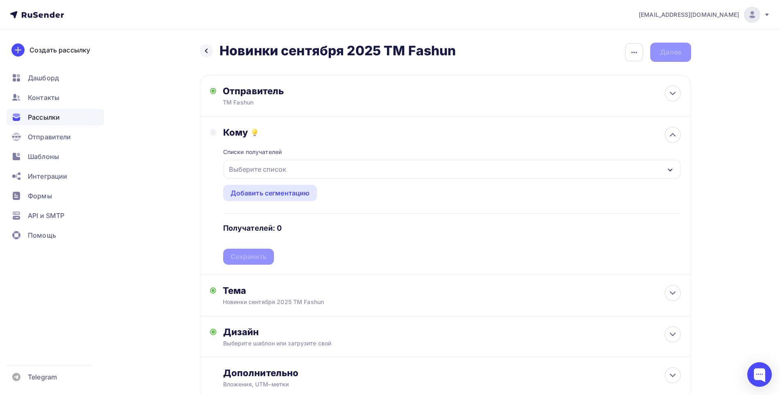
click at [319, 172] on div "Выберите список" at bounding box center [451, 169] width 457 height 19
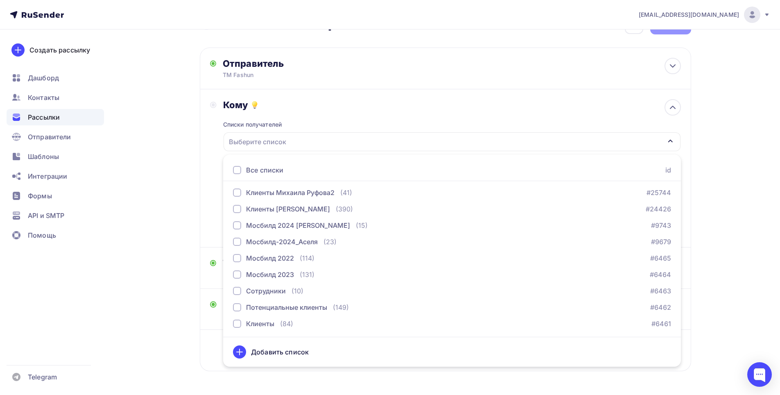
scroll to position [56, 0]
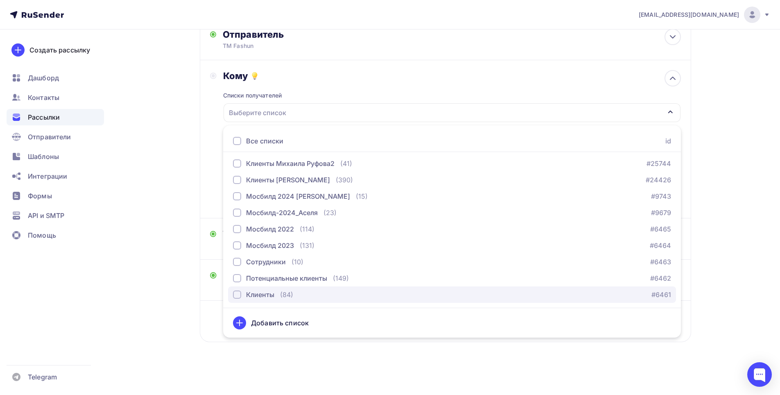
click at [236, 295] on div "button" at bounding box center [237, 294] width 8 height 8
click at [162, 177] on div "Назад Новинки сентября 2025 ТМ Fashun Новинки сентября 2025 ТМ Fashun Закончить…" at bounding box center [389, 184] width 671 height 422
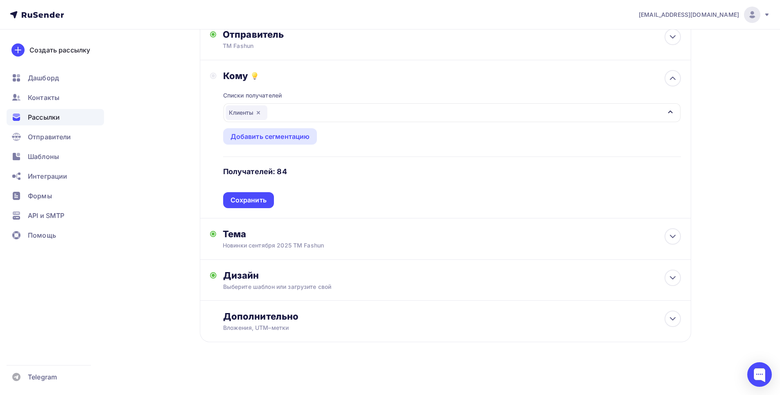
click at [255, 202] on div "Сохранить" at bounding box center [248, 199] width 36 height 9
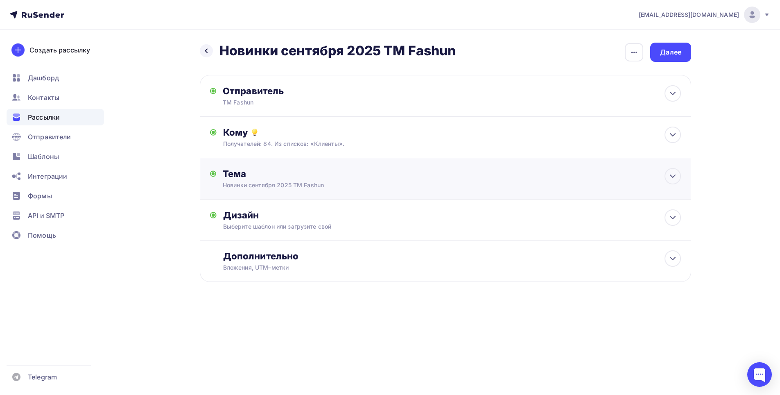
scroll to position [0, 0]
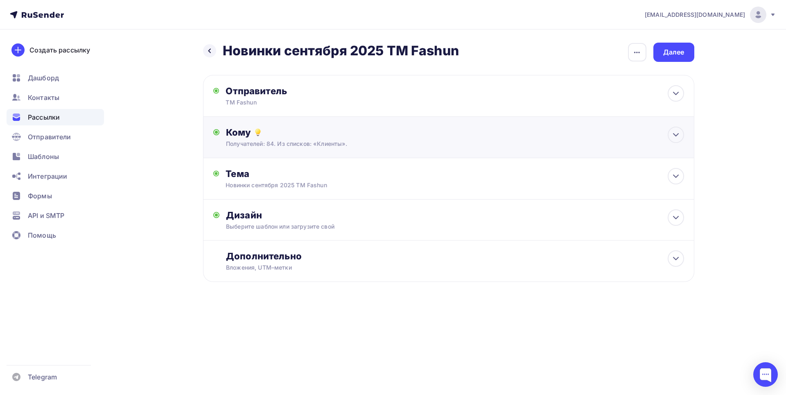
click at [360, 144] on div "Получателей: 84. Из списков: «Клиенты»." at bounding box center [432, 144] width 412 height 8
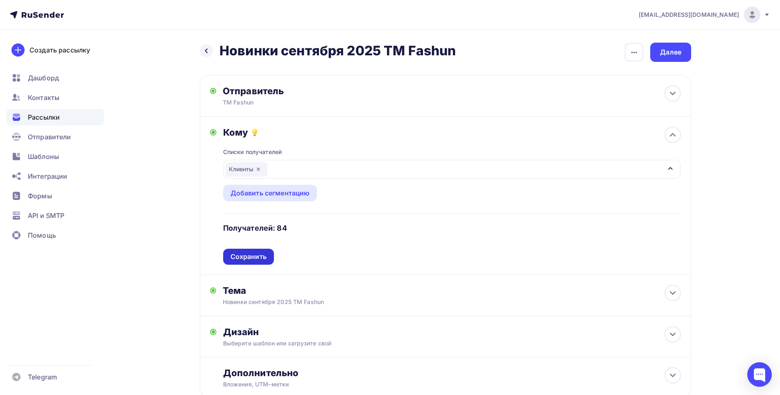
click at [254, 261] on div "Сохранить" at bounding box center [248, 256] width 36 height 9
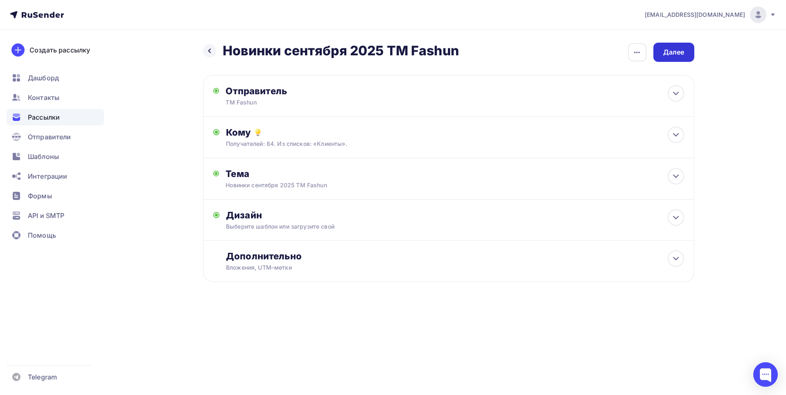
click at [674, 55] on div "Далее" at bounding box center [673, 51] width 21 height 9
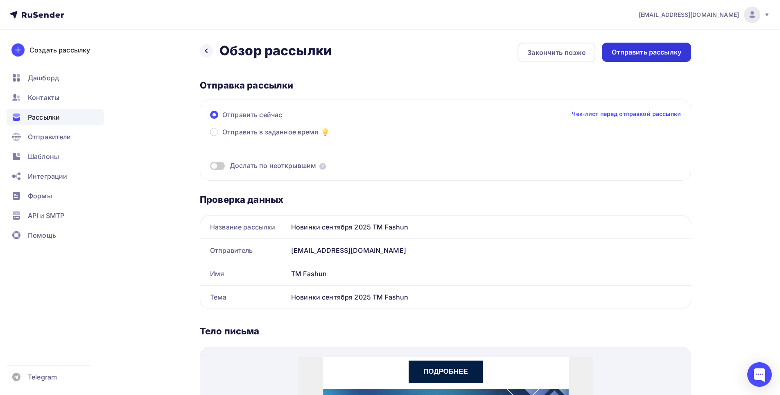
click at [653, 49] on div "Отправить рассылку" at bounding box center [647, 51] width 70 height 9
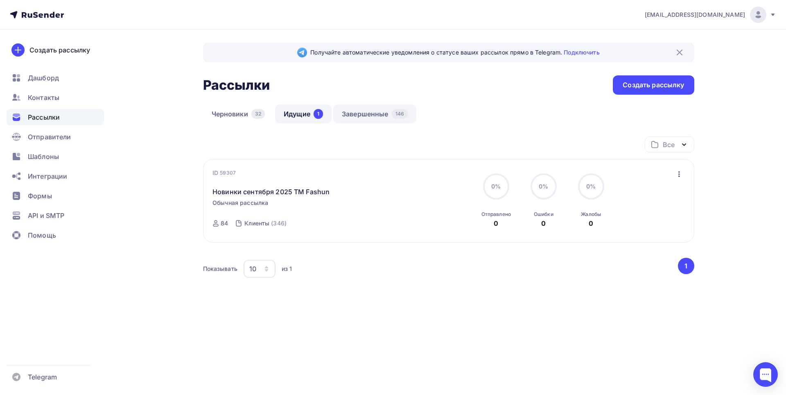
click at [370, 113] on link "Завершенные 146" at bounding box center [374, 113] width 83 height 19
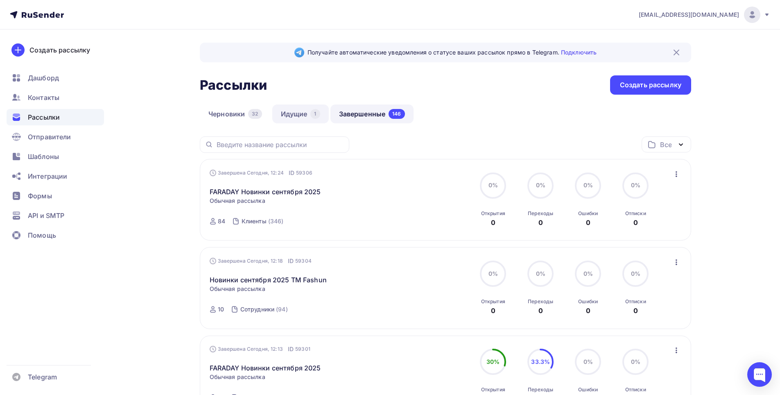
click at [293, 112] on link "Идущие 1" at bounding box center [300, 113] width 56 height 19
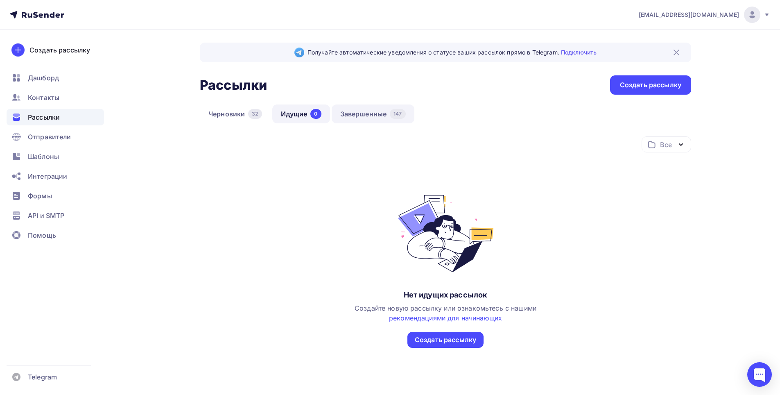
click at [356, 113] on link "Завершенные 147" at bounding box center [373, 113] width 83 height 19
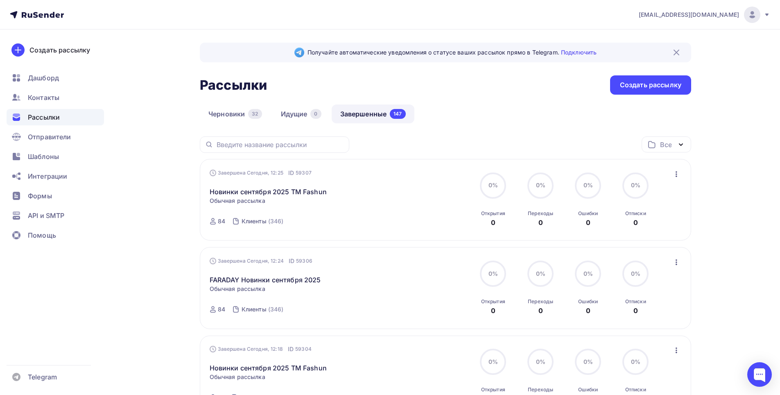
click at [404, 201] on div "Завершена Сегодня, 12:25 ID 59307 Новинки сентября 2025 ТМ Fashun Статистика Об…" at bounding box center [446, 200] width 472 height 62
click at [300, 196] on div "Завершена Сегодня, 12:25 ID 59307 Новинки сентября 2025 ТМ Fashun Статистика Об…" at bounding box center [303, 200] width 187 height 62
click at [299, 189] on link "Новинки сентября 2025 ТМ Fashun" at bounding box center [268, 192] width 117 height 10
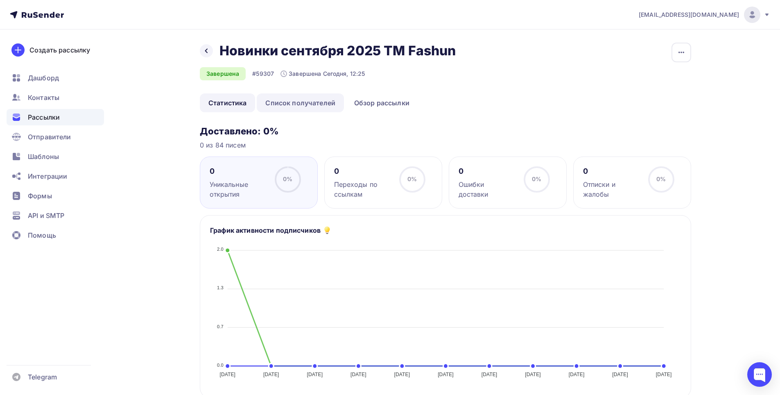
click at [307, 100] on link "Список получателей" at bounding box center [300, 102] width 87 height 19
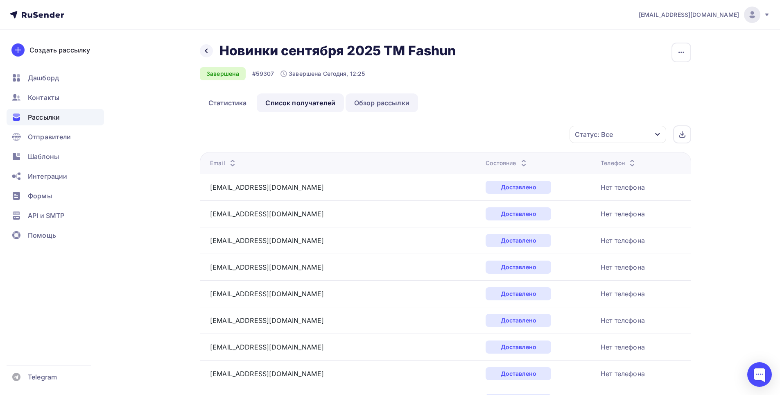
click at [379, 102] on link "Обзор рассылки" at bounding box center [381, 102] width 72 height 19
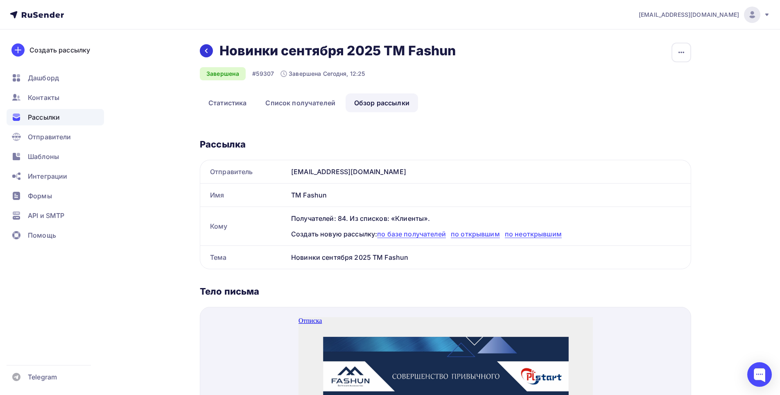
click at [206, 50] on icon at bounding box center [206, 50] width 7 height 7
